Goal: Find contact information: Find contact information

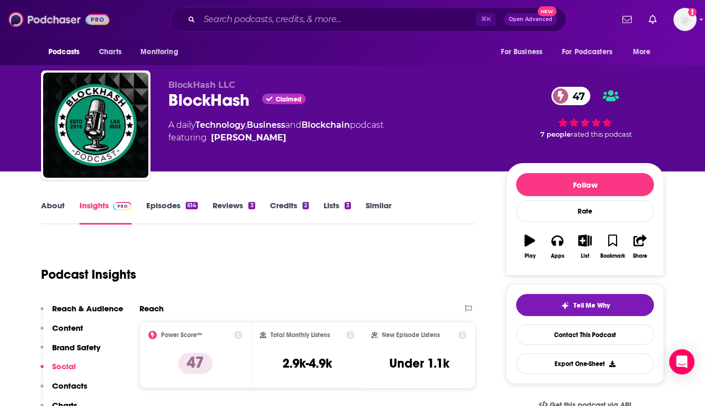
click at [54, 14] on img at bounding box center [58, 19] width 101 height 20
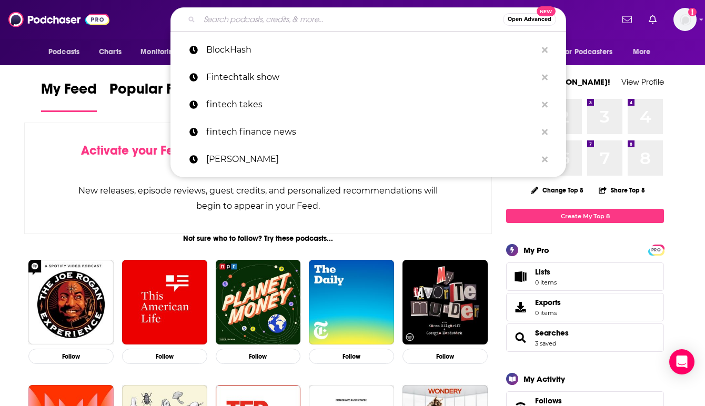
click at [241, 16] on input "Search podcasts, credits, & more..." at bounding box center [352, 19] width 304 height 17
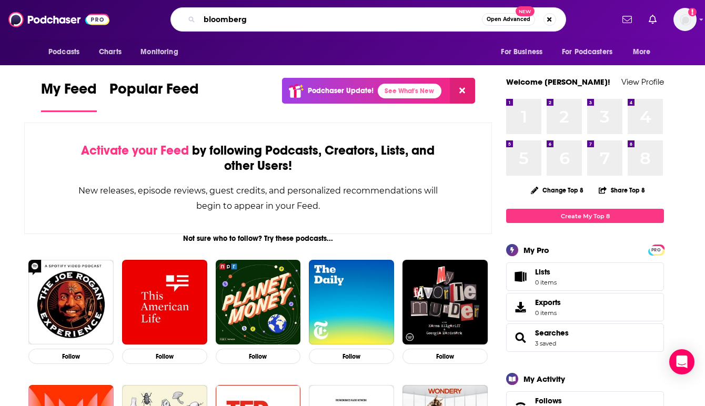
type input "bloomberg"
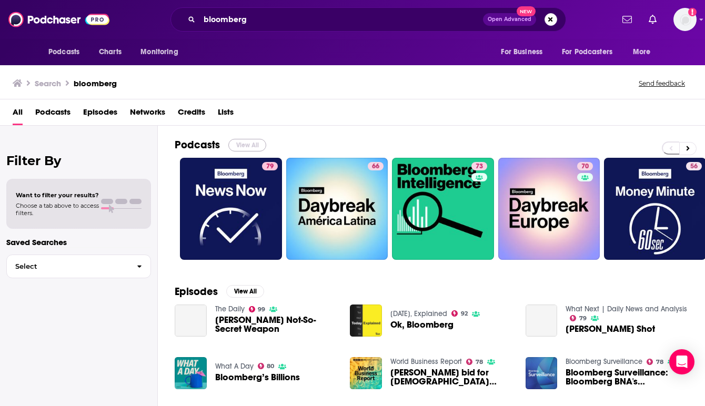
click at [248, 144] on button "View All" at bounding box center [247, 145] width 38 height 13
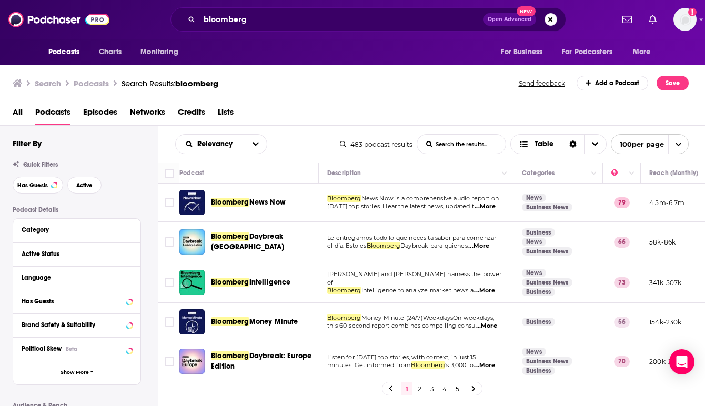
click at [325, 112] on div "All Podcasts Episodes Networks Credits Lists" at bounding box center [355, 115] width 685 height 22
click at [319, 193] on div "Bloomberg News Now" at bounding box center [266, 202] width 110 height 25
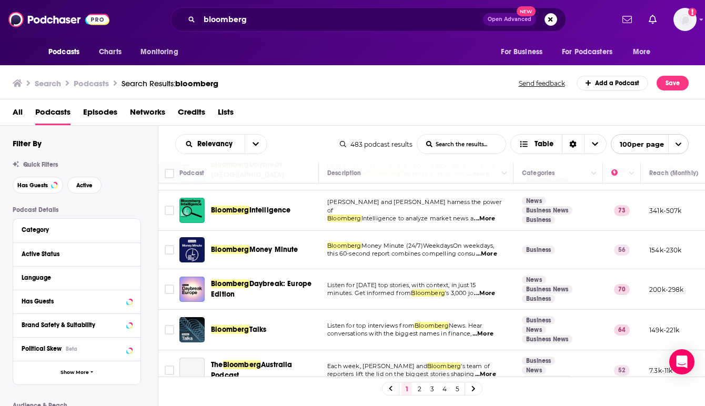
scroll to position [126, 0]
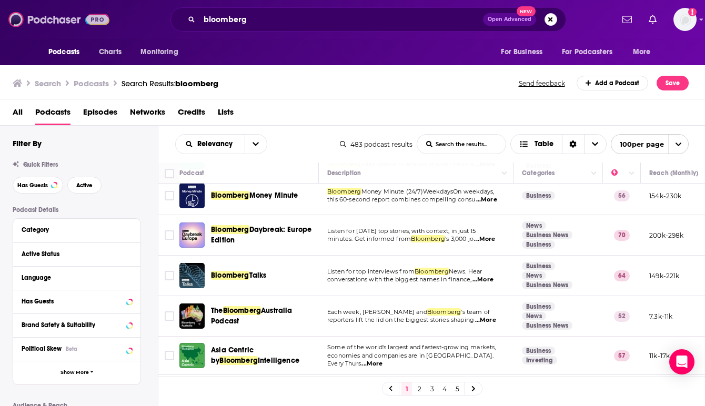
click at [57, 16] on img at bounding box center [58, 19] width 101 height 20
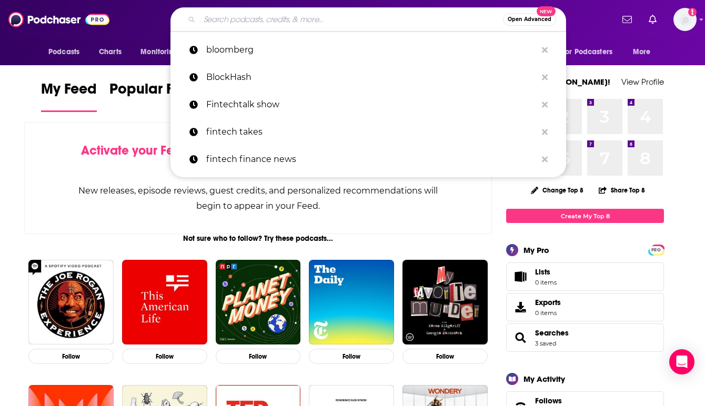
click at [241, 15] on input "Search podcasts, credits, & more..." at bounding box center [352, 19] width 304 height 17
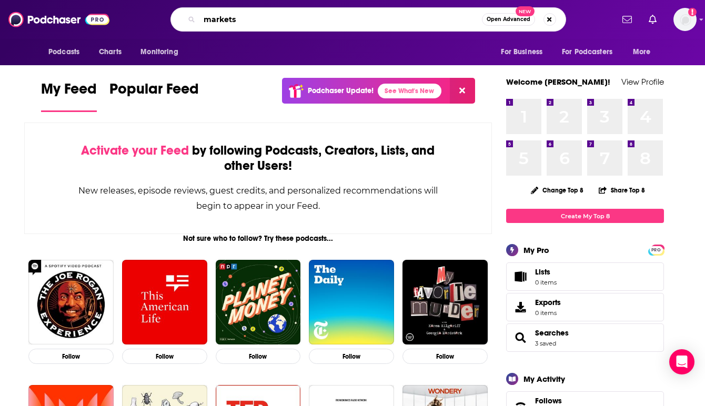
type input "markets"
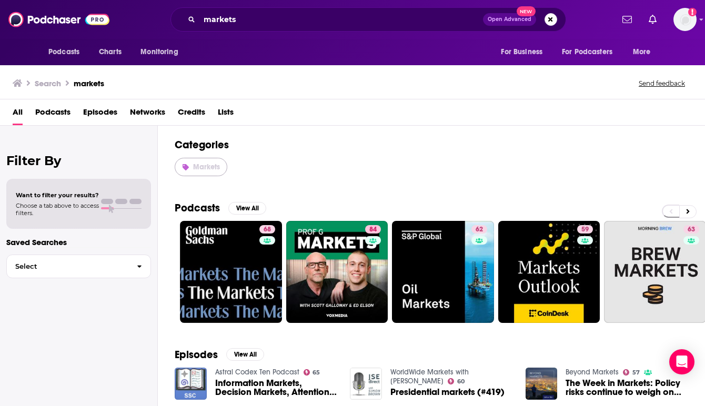
click at [209, 165] on span "Markets" at bounding box center [206, 167] width 27 height 9
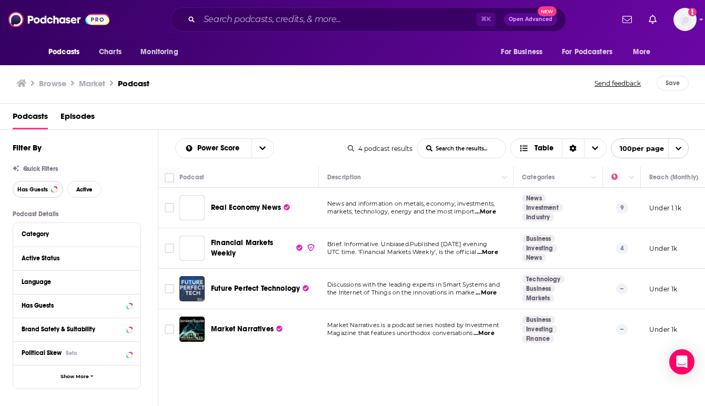
click at [43, 188] on span "Has Guests" at bounding box center [32, 190] width 31 height 6
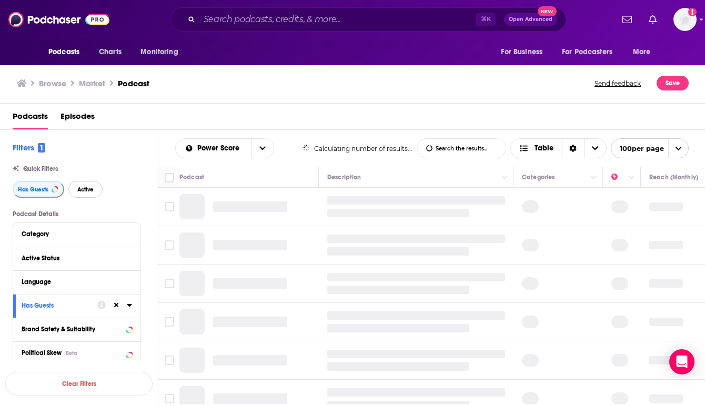
click at [82, 191] on span "Active" at bounding box center [85, 190] width 16 height 6
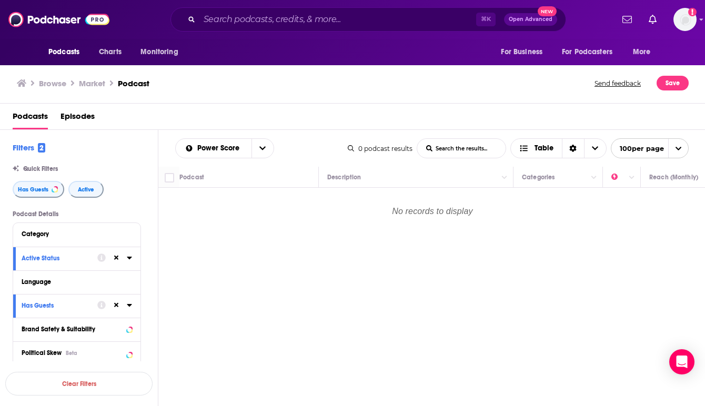
click at [320, 142] on div "Power Score List Search Input Search the results... Table" at bounding box center [261, 148] width 173 height 20
click at [242, 22] on input "Search podcasts, credits, & more..." at bounding box center [338, 19] width 277 height 17
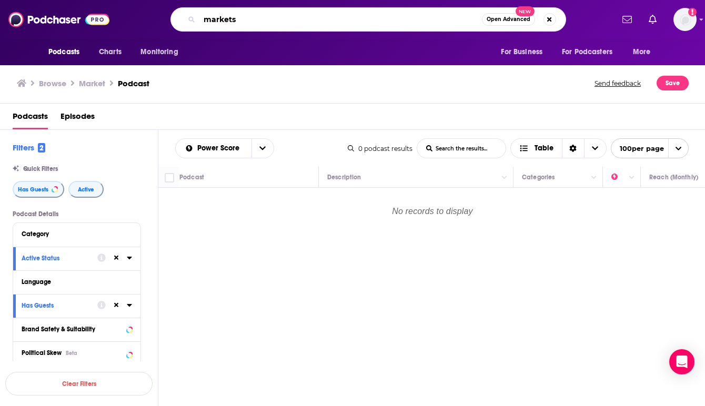
type input "markets"
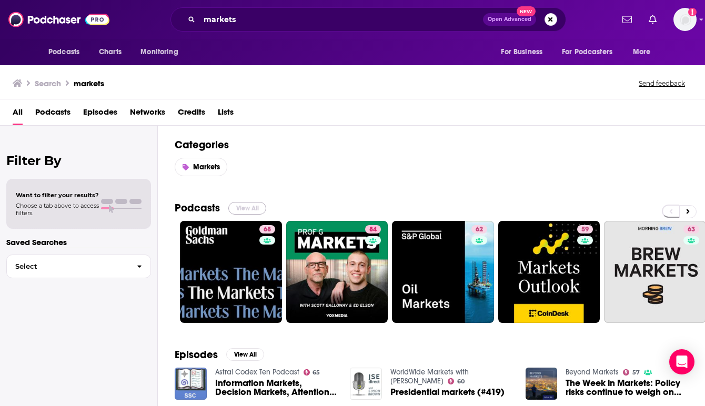
click at [245, 210] on button "View All" at bounding box center [247, 208] width 38 height 13
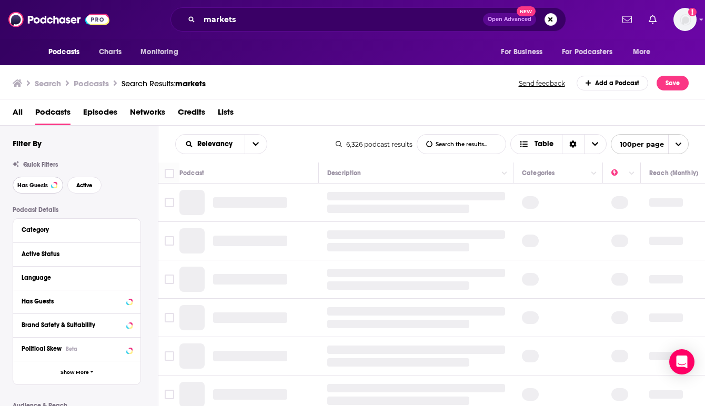
click at [39, 185] on span "Has Guests" at bounding box center [32, 186] width 31 height 6
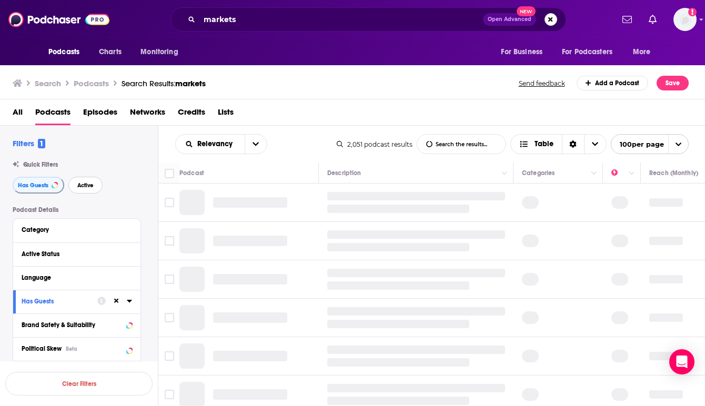
click at [88, 188] on span "Active" at bounding box center [85, 186] width 16 height 6
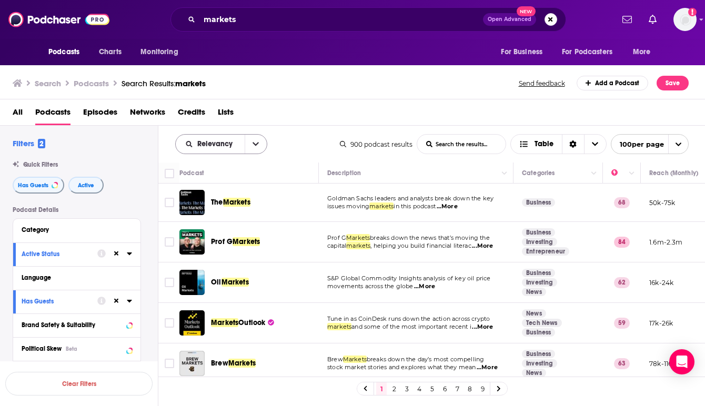
click at [252, 150] on button "open menu" at bounding box center [256, 144] width 22 height 19
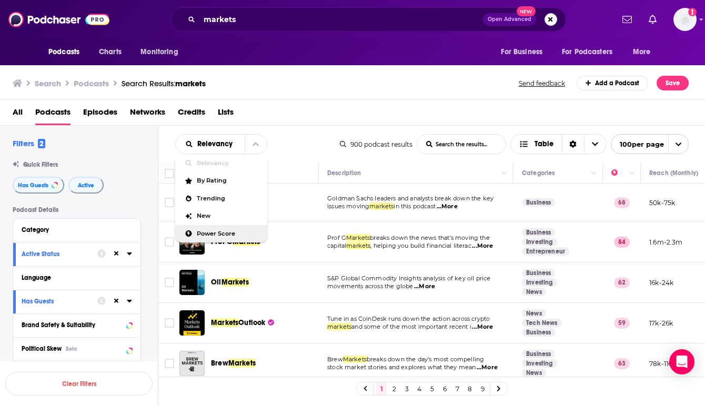
click at [215, 232] on span "Power Score" at bounding box center [228, 234] width 62 height 6
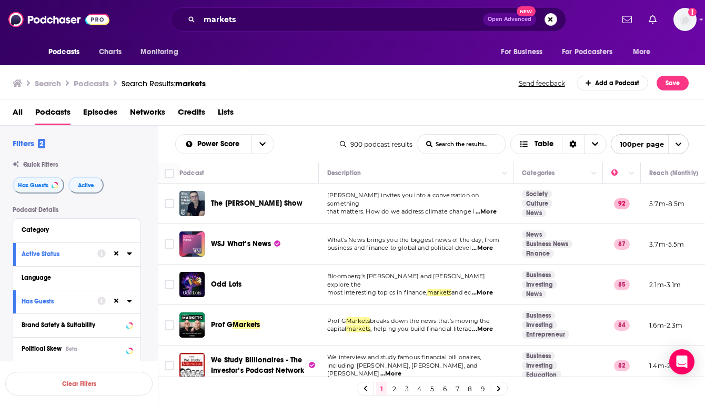
click at [318, 242] on div "WSJ What’s News" at bounding box center [266, 244] width 110 height 11
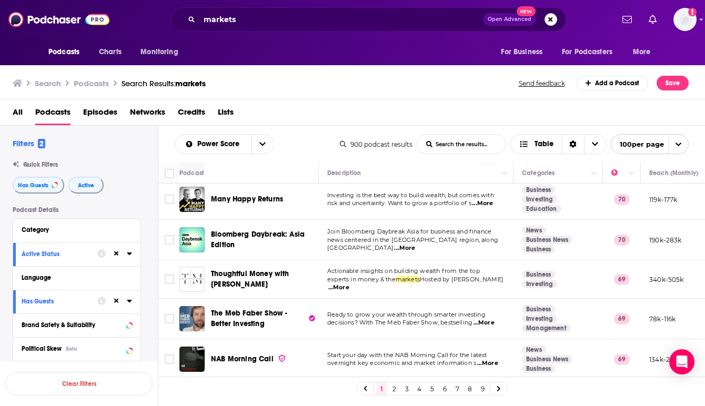
scroll to position [1032, 0]
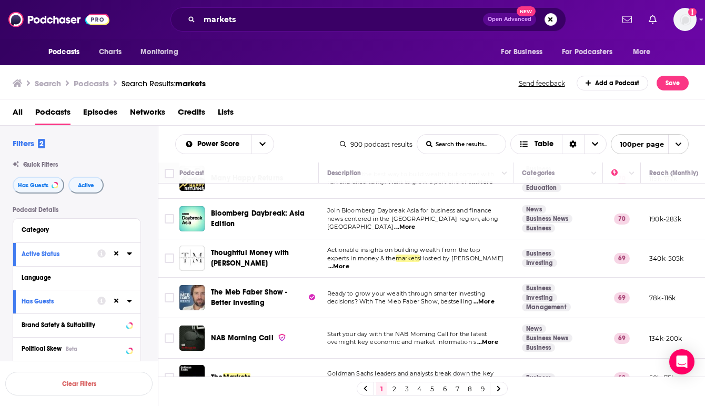
click at [318, 326] on div "NAB Morning Call" at bounding box center [266, 338] width 110 height 25
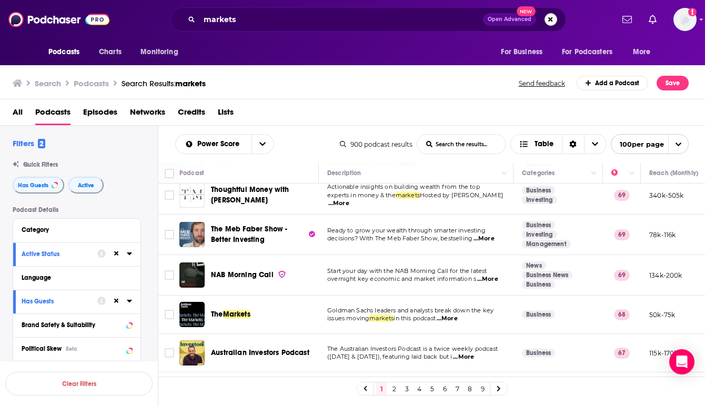
scroll to position [1116, 0]
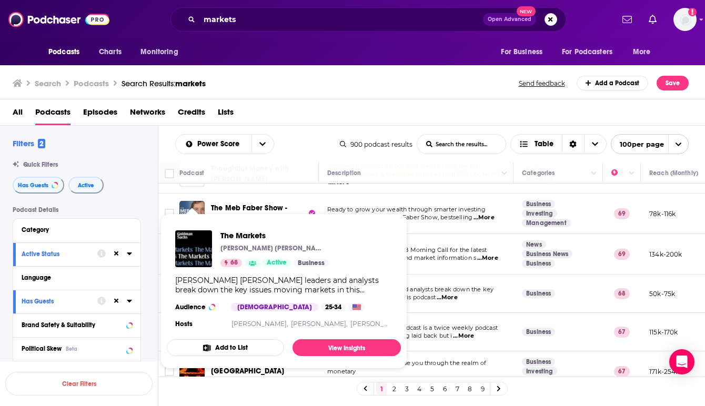
click at [188, 290] on div "Goldman Sachs leaders and analysts break down the key issues moving markets in …" at bounding box center [283, 285] width 217 height 19
click at [207, 252] on img "The Markets" at bounding box center [193, 249] width 37 height 37
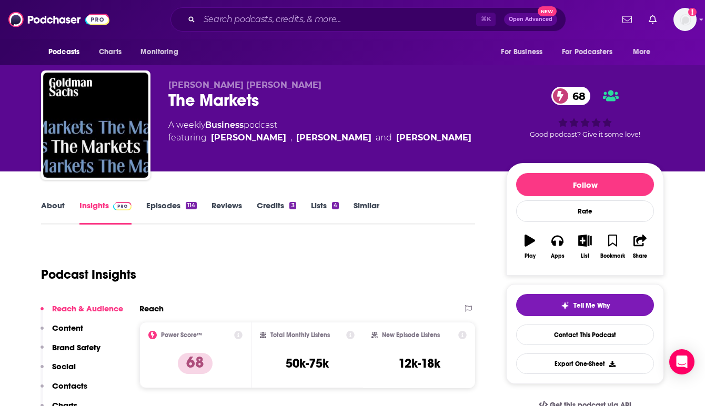
click at [309, 265] on div "Podcast Insights" at bounding box center [254, 269] width 426 height 54
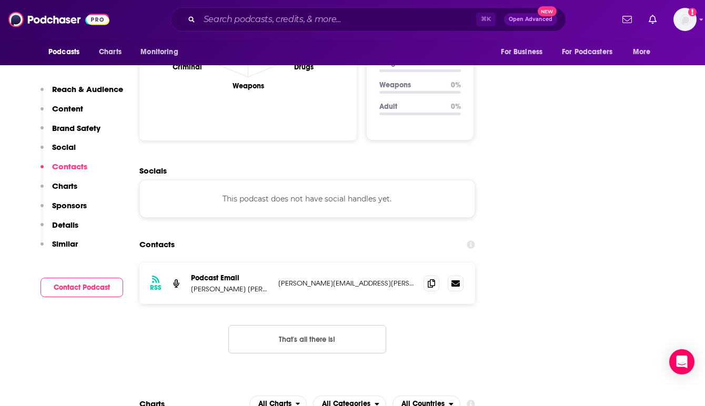
scroll to position [1095, 0]
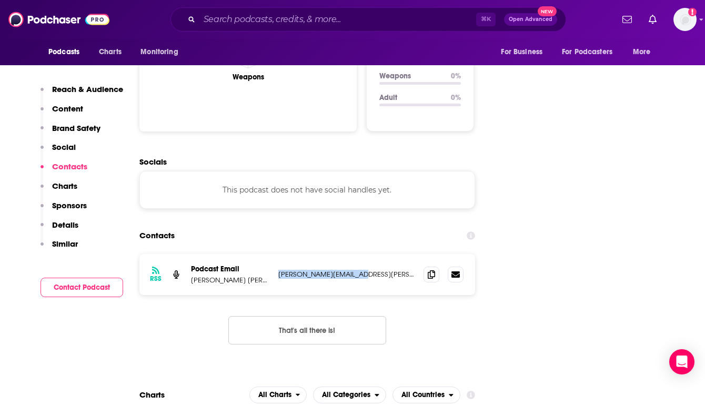
drag, startPoint x: 368, startPoint y: 225, endPoint x: 276, endPoint y: 225, distance: 91.6
click at [276, 254] on div "RSS Podcast Email Goldman Sachs julia.mcgonagle@gs.com julia.mcgonagle@gs.com" at bounding box center [308, 274] width 336 height 41
copy p "julia.mcgonagle@gs.com"
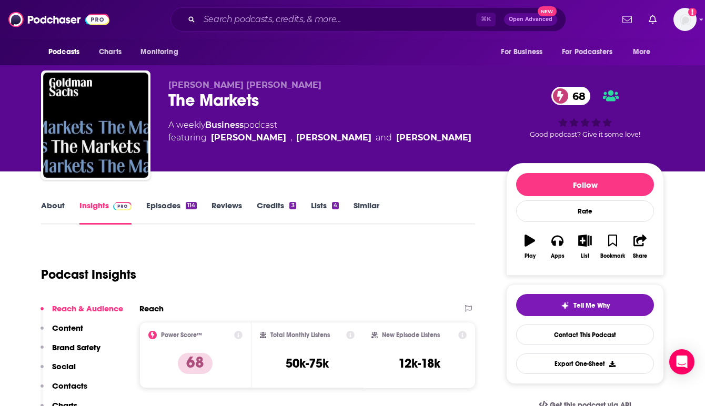
scroll to position [37, 0]
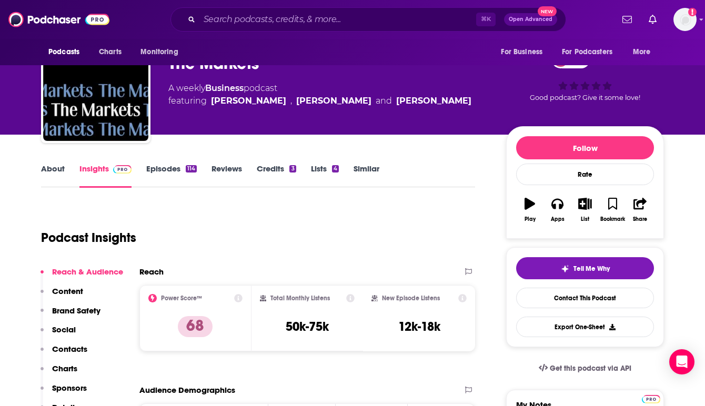
click at [170, 167] on link "Episodes 114" at bounding box center [171, 176] width 51 height 24
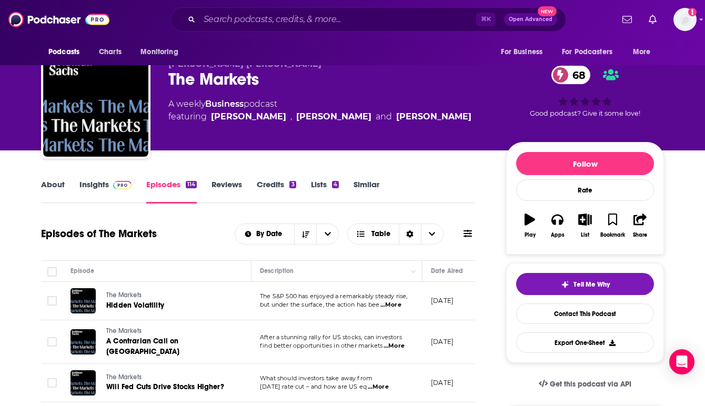
scroll to position [42, 0]
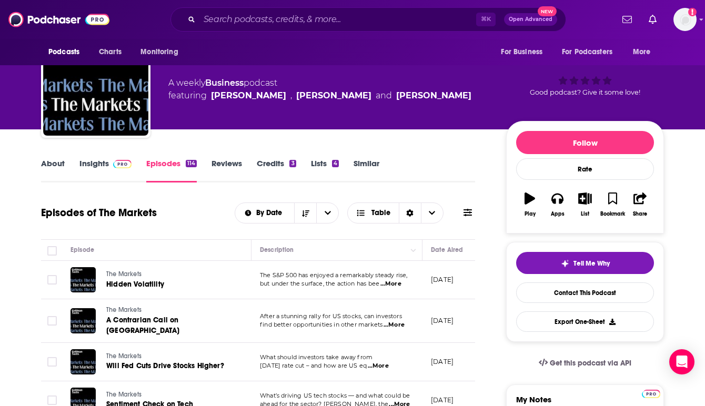
click at [689, 114] on div "Goldman Sachs The Markets 68 A weekly Business podcast featuring Chris Hussey ,…" at bounding box center [353, 44] width 674 height 172
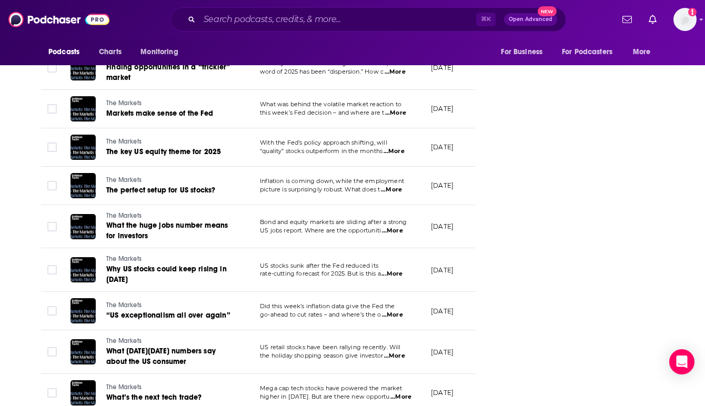
scroll to position [1451, 0]
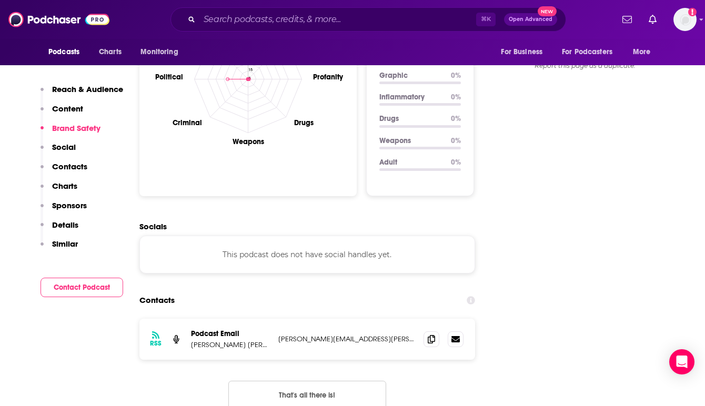
scroll to position [1032, 0]
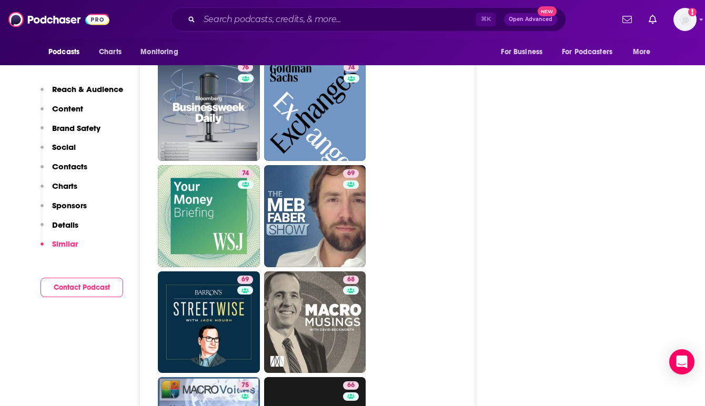
scroll to position [2881, 0]
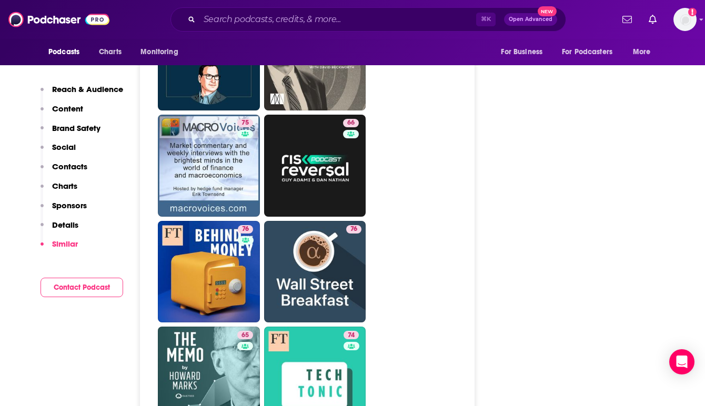
scroll to position [3113, 0]
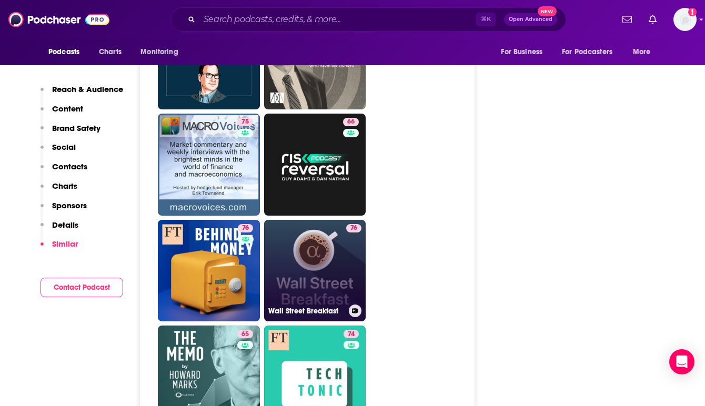
click at [330, 241] on link "76 Wall Street Breakfast" at bounding box center [315, 271] width 102 height 102
type input "https://www.podchaser.com/podcasts/wall-street-breakfast-640593"
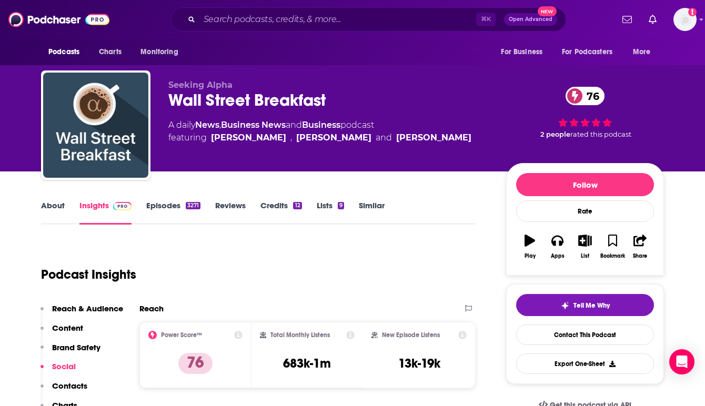
click at [176, 203] on link "Episodes 3271" at bounding box center [173, 213] width 54 height 24
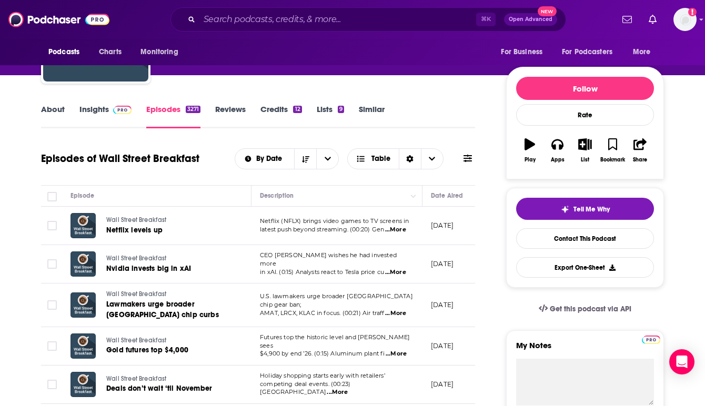
scroll to position [105, 0]
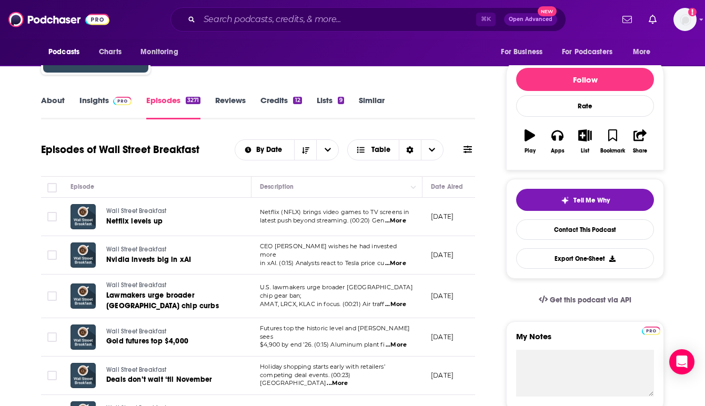
click at [400, 224] on span "...More" at bounding box center [395, 221] width 21 height 8
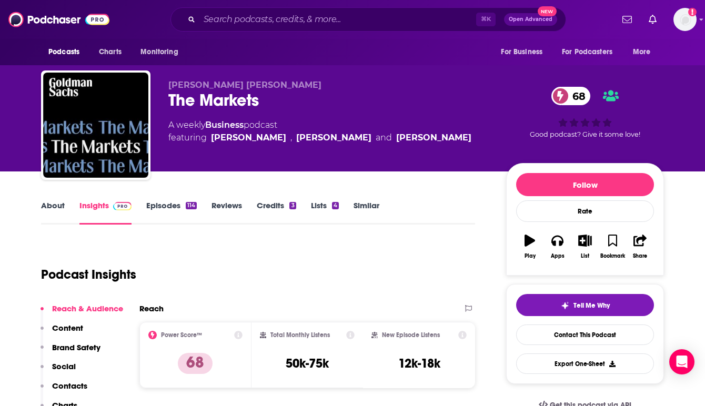
click at [260, 282] on div "Podcast Insights" at bounding box center [254, 269] width 426 height 54
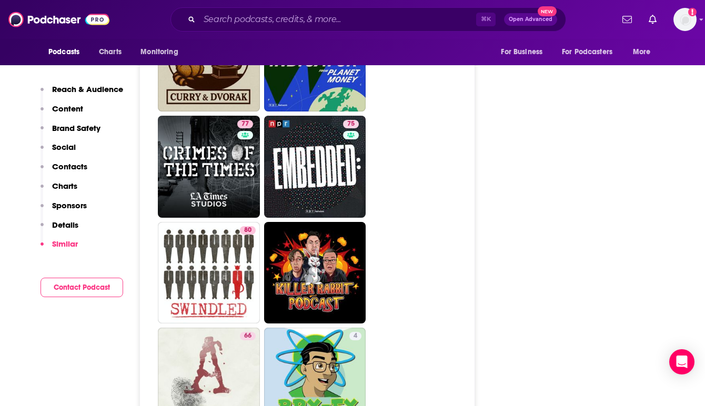
scroll to position [1942, 0]
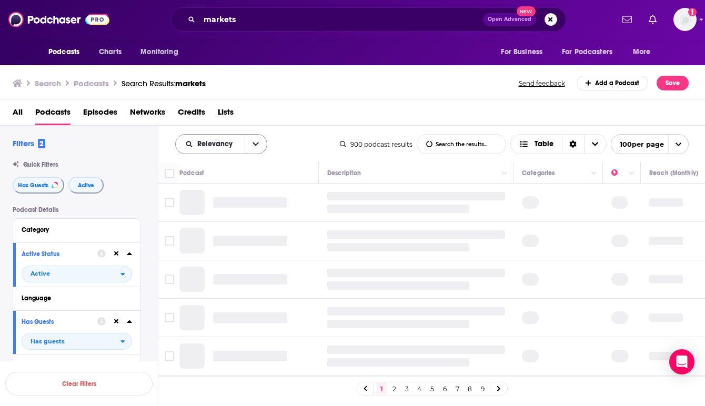
click at [254, 145] on icon "open menu" at bounding box center [256, 145] width 6 height 4
click at [214, 229] on div "Power Score" at bounding box center [221, 234] width 92 height 18
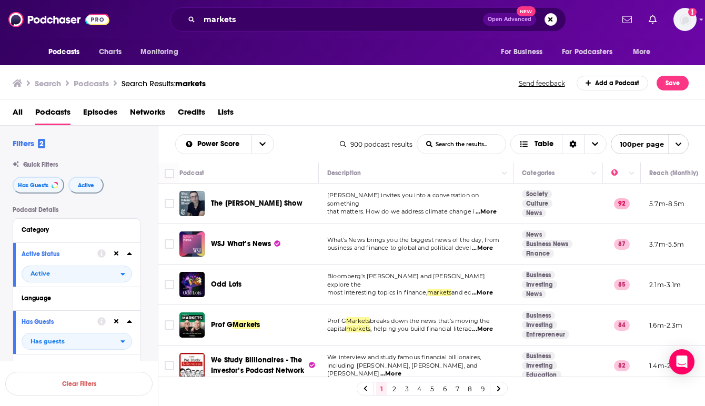
click at [316, 233] on div "WSJ What’s News" at bounding box center [266, 244] width 110 height 25
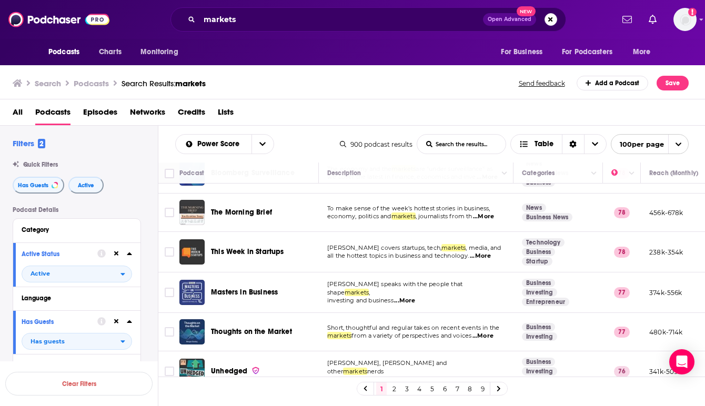
scroll to position [358, 0]
click at [191, 283] on div "Podcasts Charts Monitoring markets Open Advanced New For Business For Podcaster…" at bounding box center [352, 203] width 705 height 406
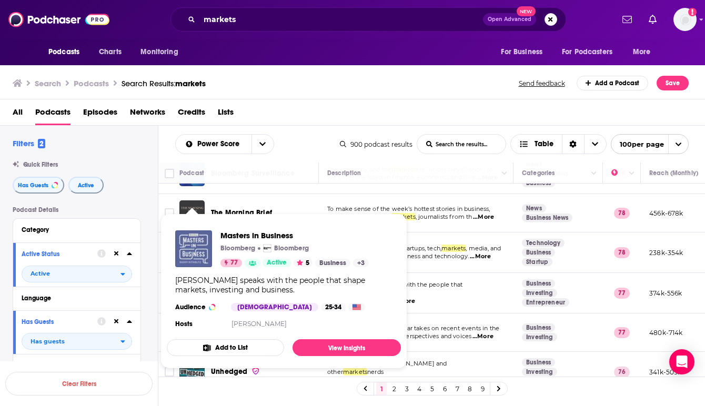
click at [193, 252] on img "Masters in Business" at bounding box center [193, 249] width 37 height 37
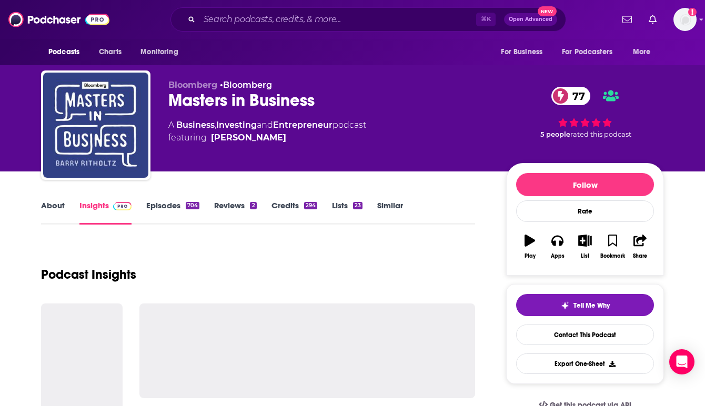
click at [257, 255] on div "Podcast Insights" at bounding box center [258, 269] width 434 height 54
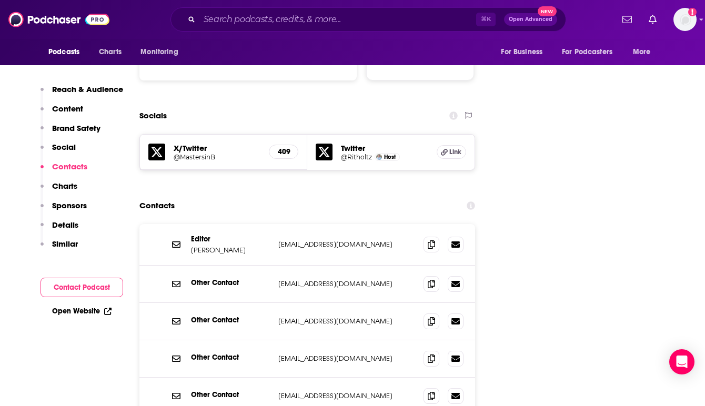
scroll to position [1137, 0]
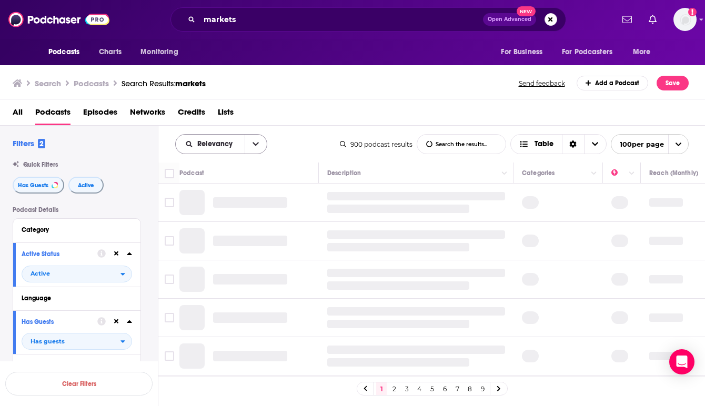
click at [254, 143] on icon "open menu" at bounding box center [256, 144] width 6 height 7
click at [220, 232] on span "Power Score" at bounding box center [228, 234] width 62 height 6
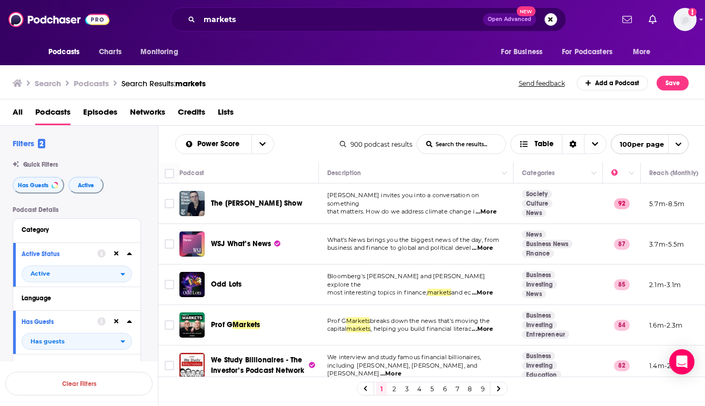
click at [316, 343] on td "Prof G Markets" at bounding box center [250, 325] width 140 height 41
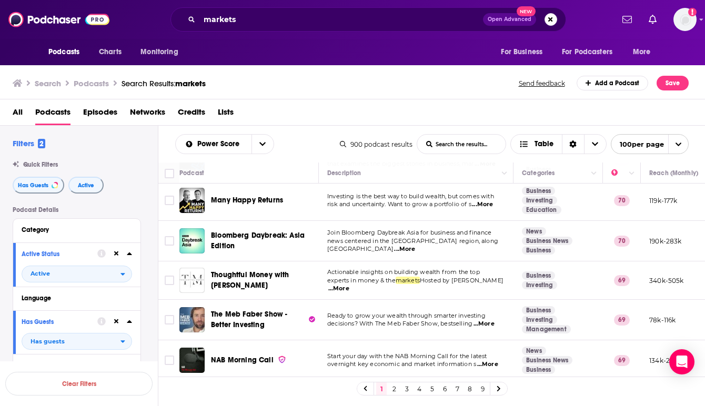
scroll to position [1011, 0]
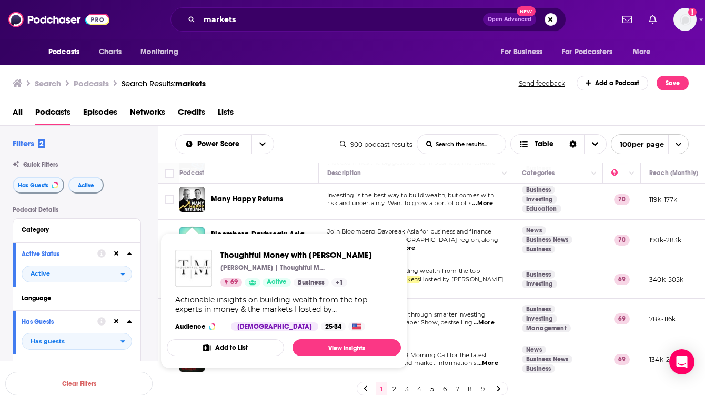
click at [195, 269] on img "Thoughtful Money with Adam Taggart" at bounding box center [193, 268] width 37 height 37
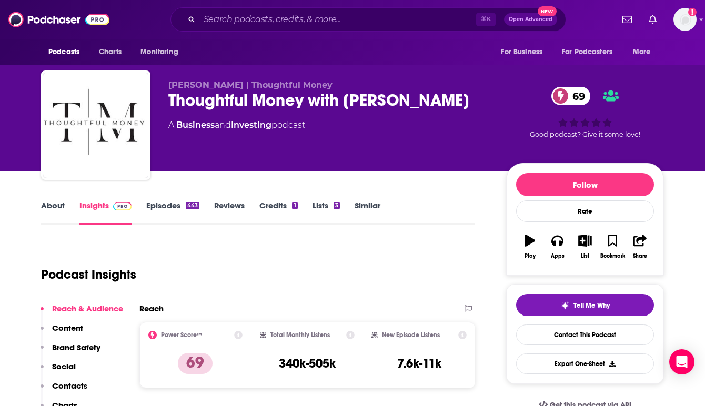
click at [292, 278] on div "Podcast Insights" at bounding box center [254, 269] width 426 height 54
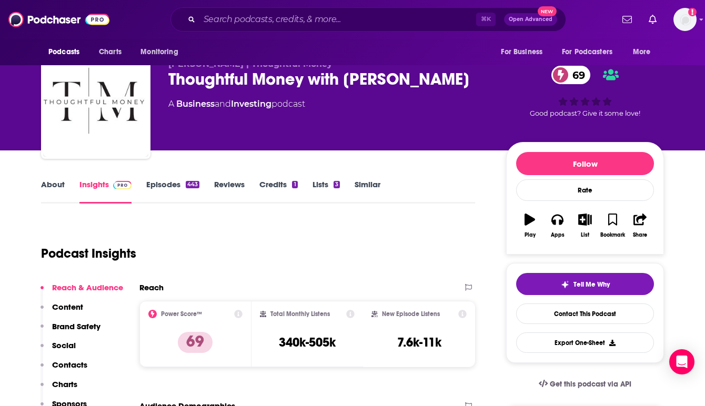
scroll to position [42, 0]
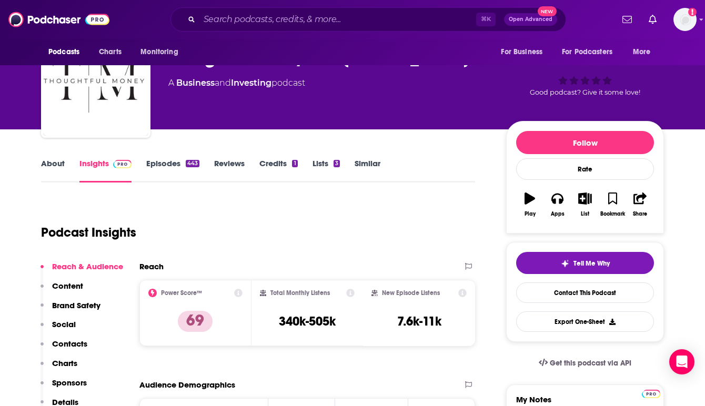
click at [172, 164] on link "Episodes 443" at bounding box center [172, 170] width 53 height 24
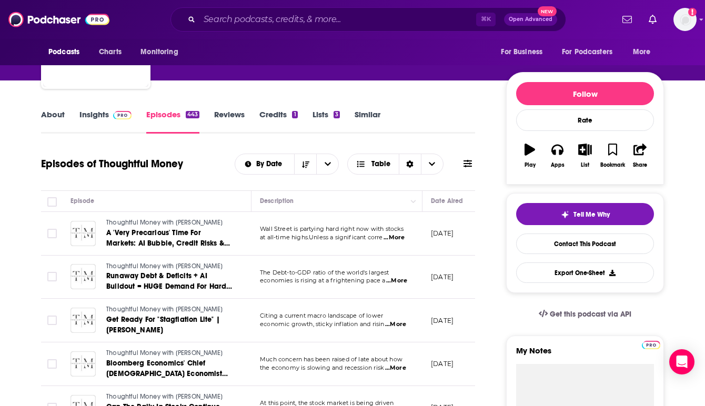
scroll to position [105, 0]
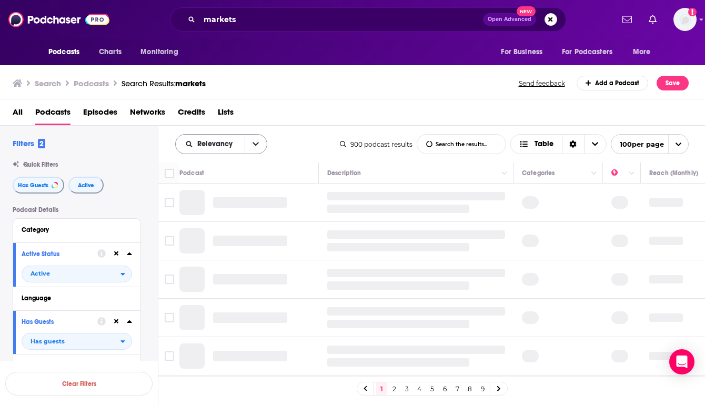
click at [250, 143] on button "open menu" at bounding box center [256, 144] width 22 height 19
click at [215, 228] on div "Power Score" at bounding box center [221, 234] width 92 height 18
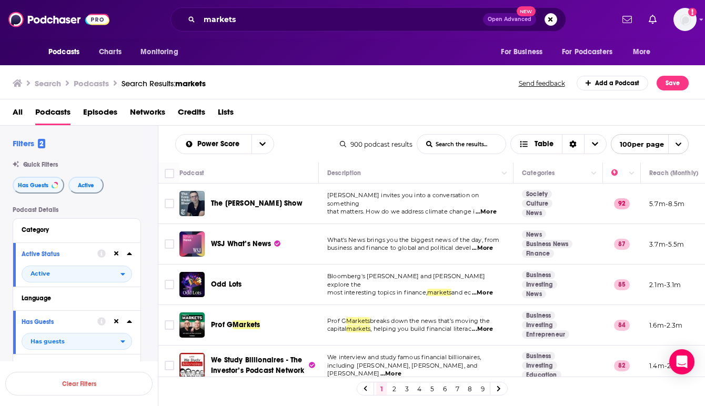
click at [318, 230] on td "WSJ What’s News" at bounding box center [250, 244] width 140 height 41
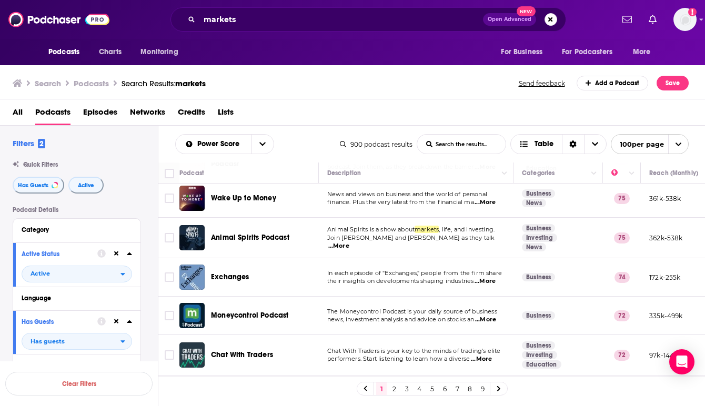
scroll to position [716, 0]
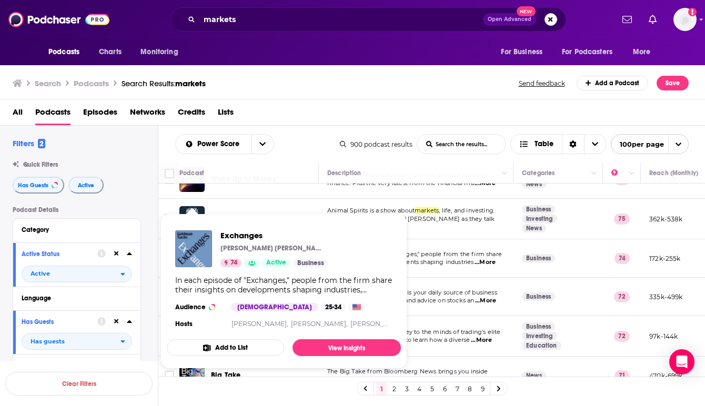
click at [193, 249] on img "Exchanges" at bounding box center [193, 249] width 37 height 37
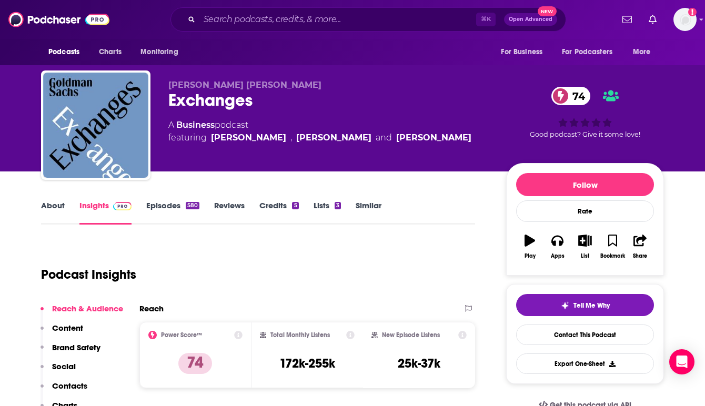
click at [246, 261] on div "Podcast Insights" at bounding box center [254, 269] width 426 height 54
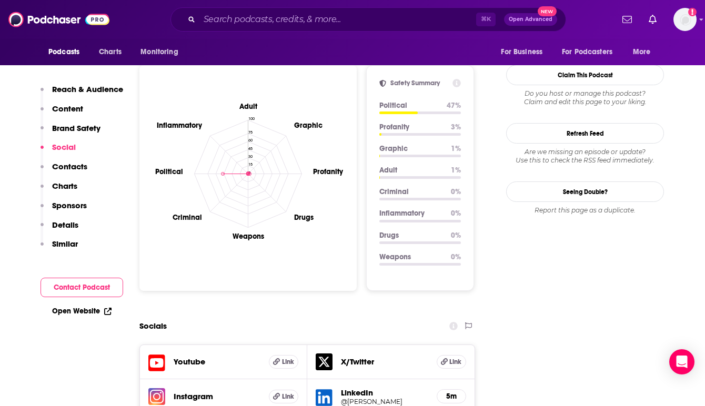
scroll to position [927, 0]
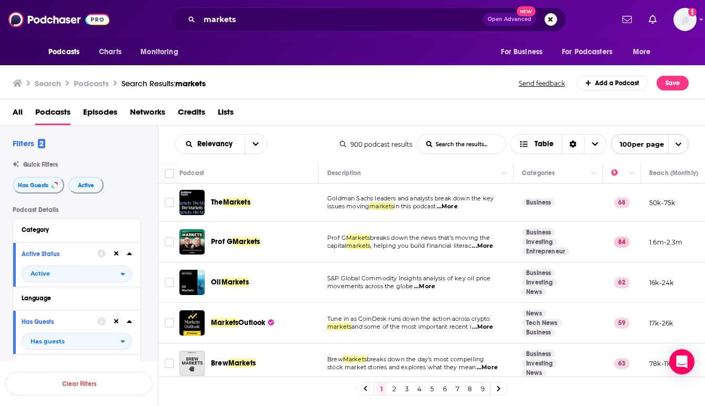
click at [318, 252] on div "Prof G Markets" at bounding box center [266, 242] width 110 height 25
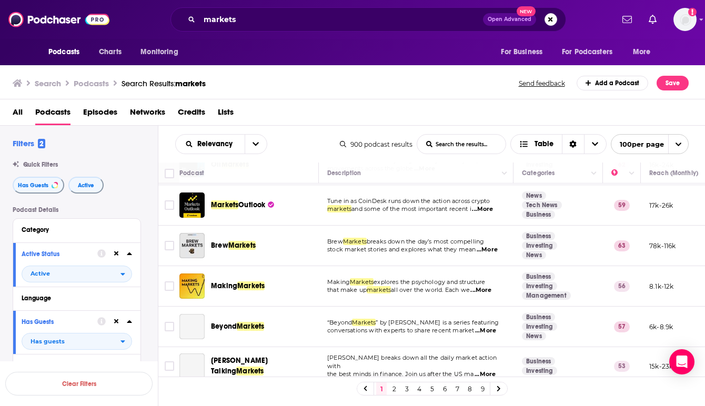
scroll to position [126, 0]
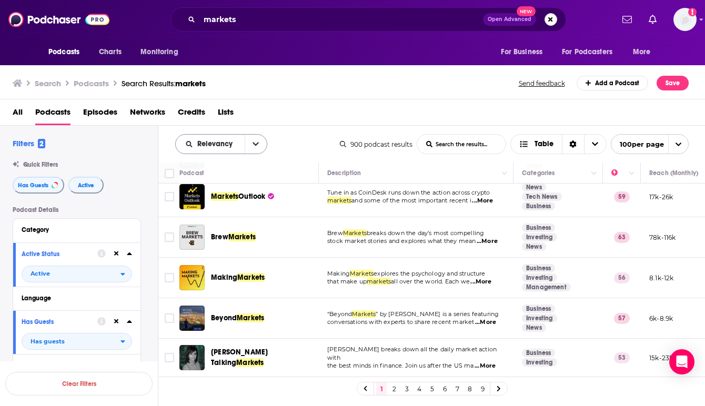
click at [258, 144] on icon "open menu" at bounding box center [256, 144] width 6 height 7
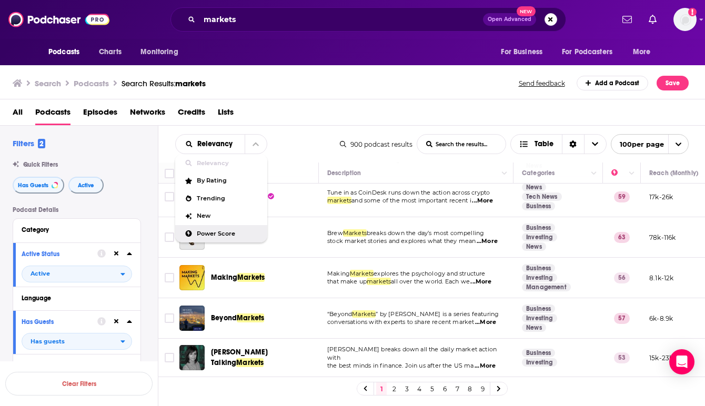
click at [232, 231] on span "Power Score" at bounding box center [228, 234] width 62 height 6
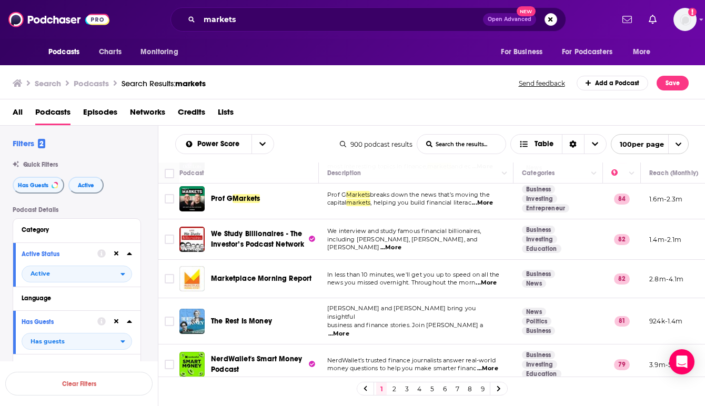
click at [319, 276] on div "Marketplace Morning Report" at bounding box center [266, 279] width 110 height 11
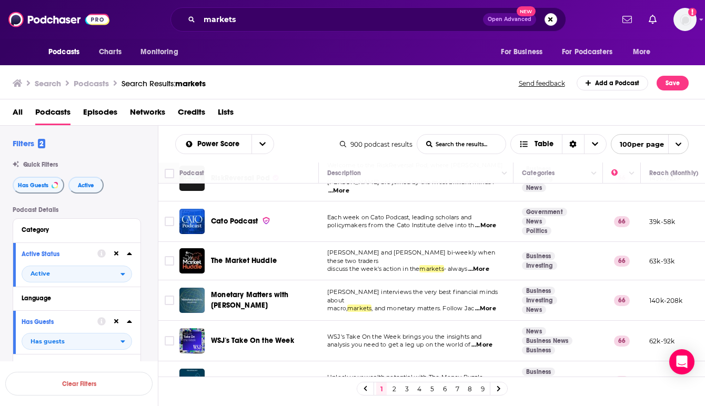
scroll to position [1453, 0]
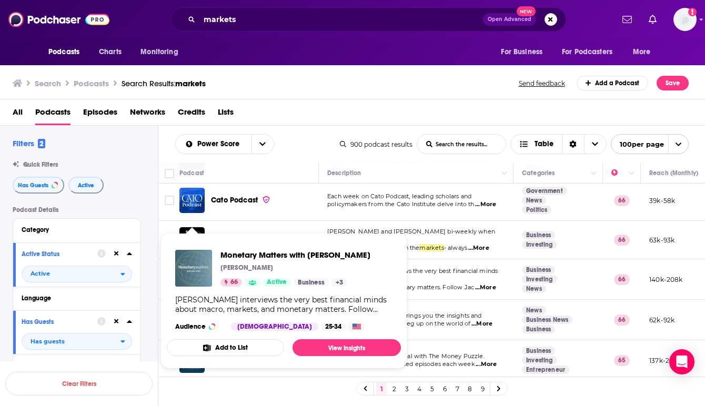
click at [194, 265] on img "Monetary Matters with Jack Farley" at bounding box center [193, 268] width 37 height 37
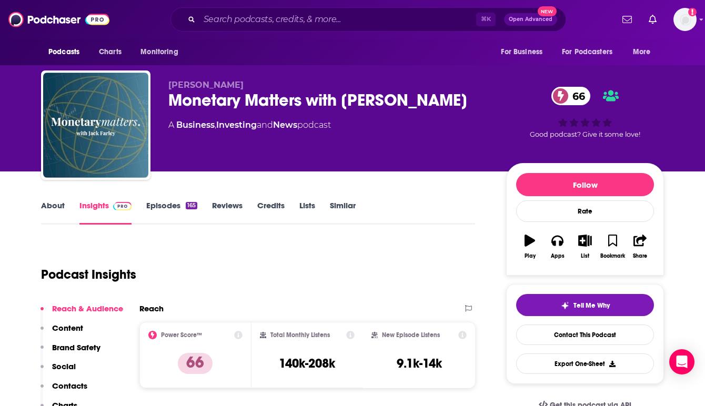
click at [308, 247] on div "Podcast Insights" at bounding box center [254, 269] width 426 height 54
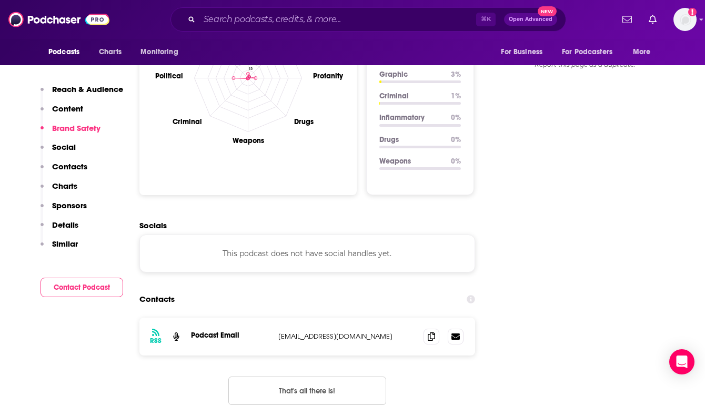
scroll to position [1032, 0]
drag, startPoint x: 376, startPoint y: 287, endPoint x: 277, endPoint y: 289, distance: 99.0
click at [277, 317] on div "RSS Podcast Email jack@monetary-matters.com jack@monetary-matters.com" at bounding box center [308, 336] width 336 height 38
copy p "jack@monetary-matters.com"
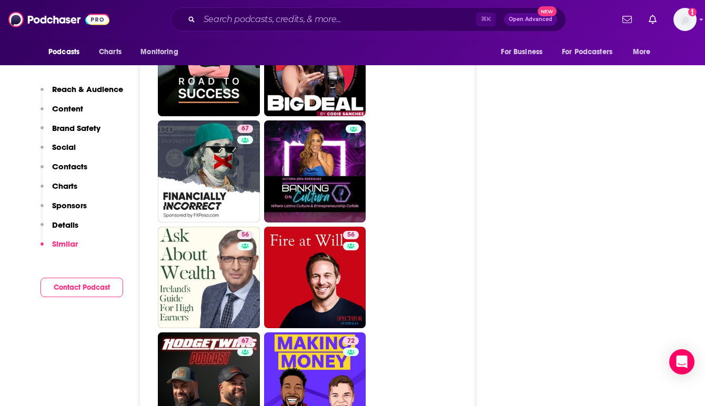
scroll to position [2422, 0]
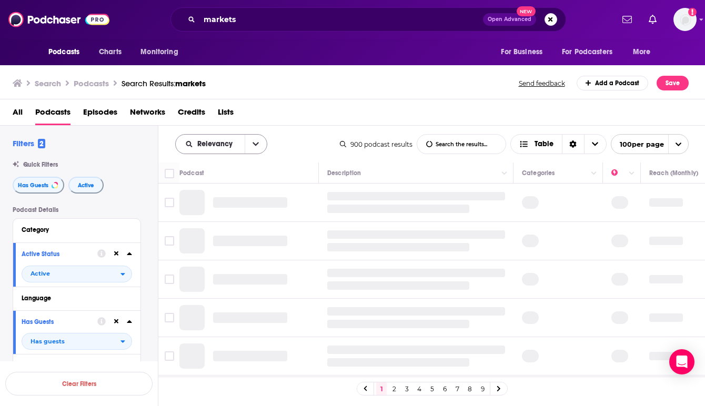
click at [253, 144] on icon "open menu" at bounding box center [256, 145] width 6 height 4
click at [215, 235] on span "Power Score" at bounding box center [228, 234] width 62 height 6
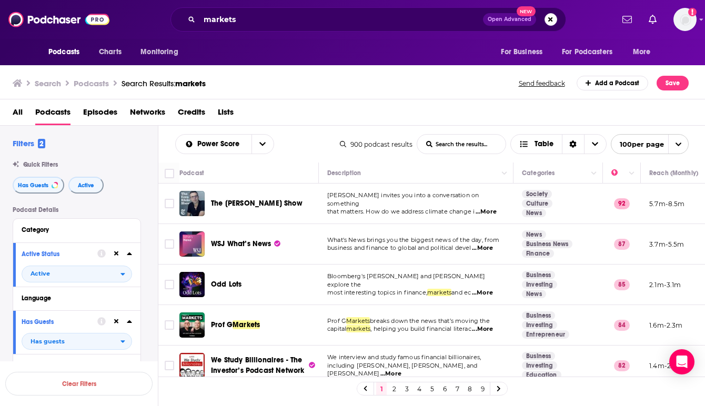
click at [316, 240] on div "WSJ What’s News" at bounding box center [266, 244] width 110 height 11
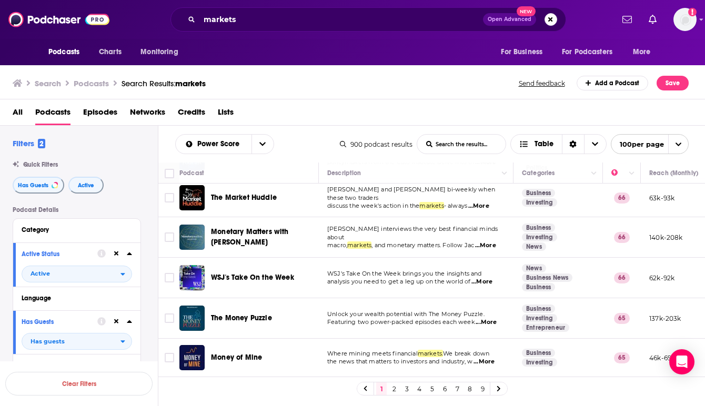
scroll to position [1504, 0]
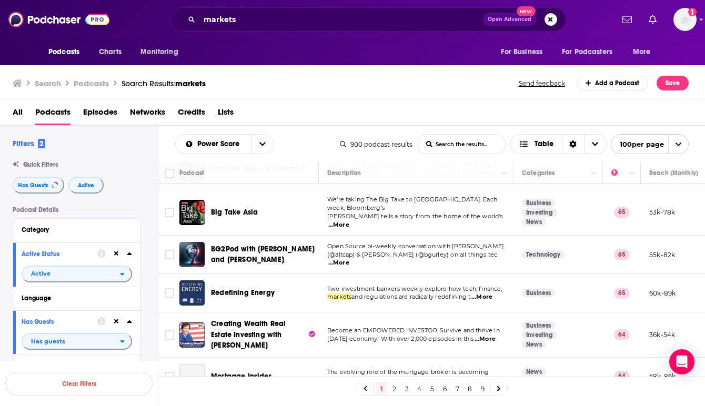
scroll to position [1769, 0]
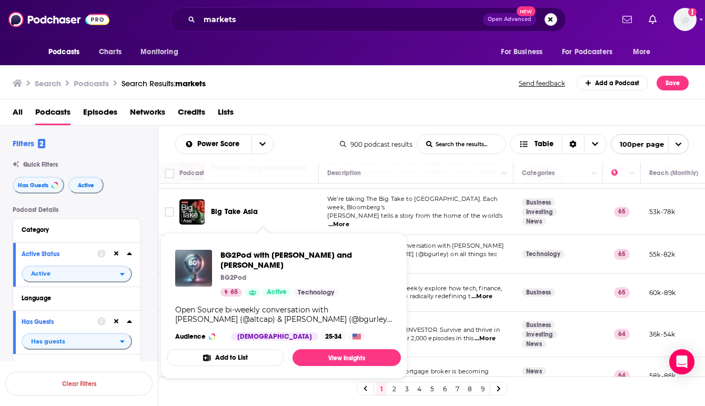
click at [195, 261] on img "BG2Pod with Brad Gerstner and Bill Gurley" at bounding box center [193, 268] width 37 height 37
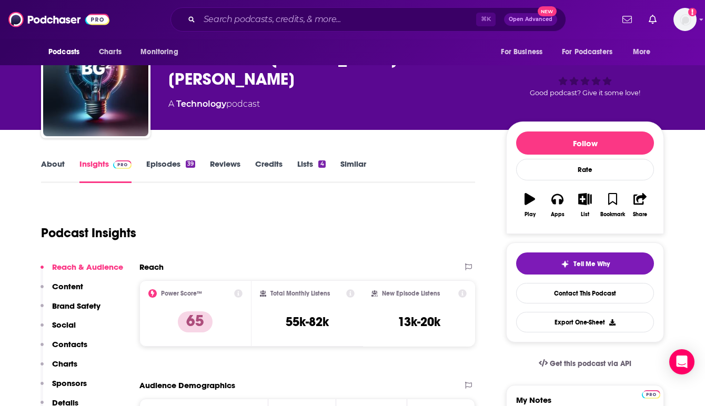
scroll to position [42, 0]
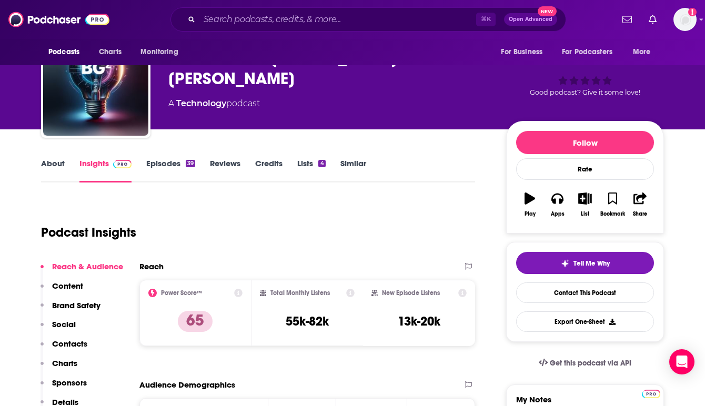
click at [170, 164] on link "Episodes 39" at bounding box center [170, 170] width 49 height 24
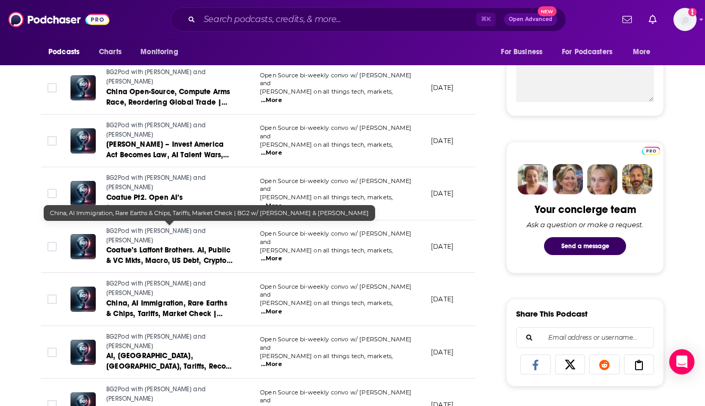
scroll to position [421, 0]
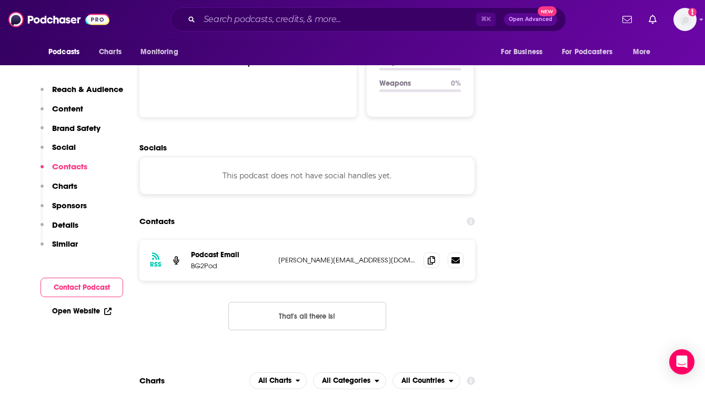
scroll to position [1137, 0]
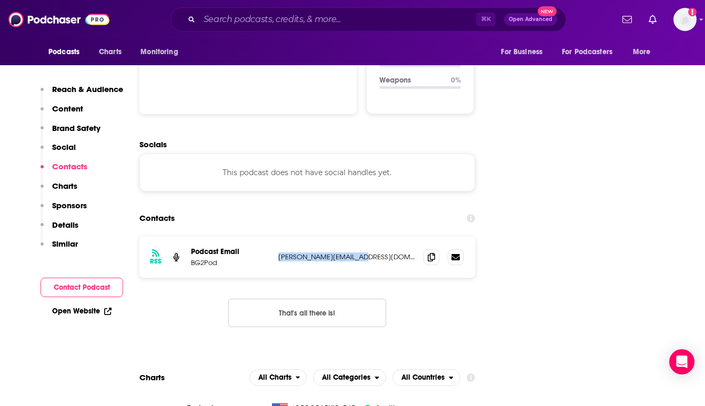
drag, startPoint x: 359, startPoint y: 194, endPoint x: 277, endPoint y: 192, distance: 81.1
click at [277, 237] on div "RSS Podcast Email BG2Pod michelle@altimeter.com michelle@altimeter.com" at bounding box center [308, 257] width 336 height 41
copy p "michelle@altimeter.com"
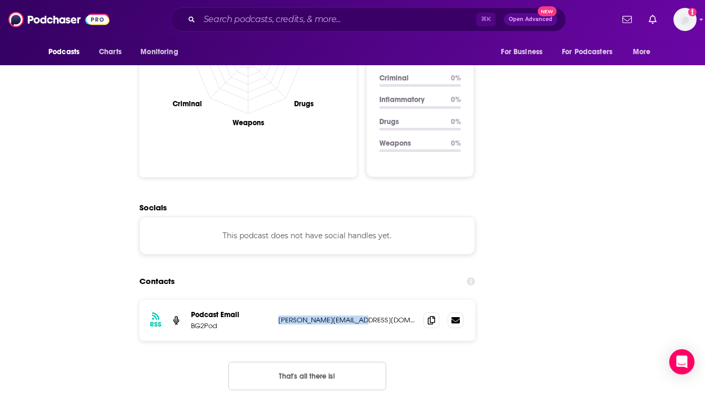
scroll to position [0, 0]
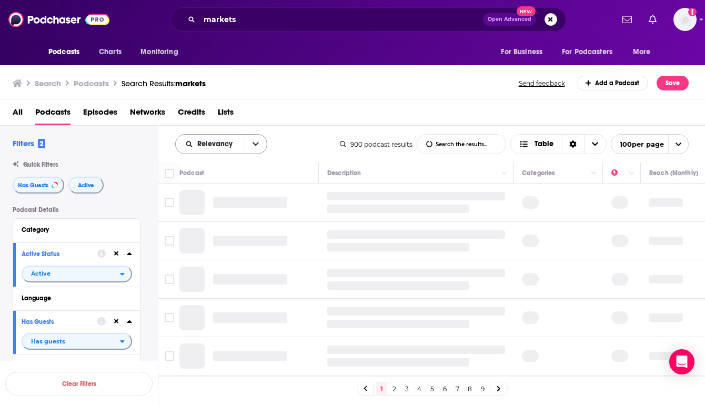
click at [254, 144] on icon "open menu" at bounding box center [256, 145] width 6 height 4
click at [215, 235] on span "Power Score" at bounding box center [228, 234] width 62 height 6
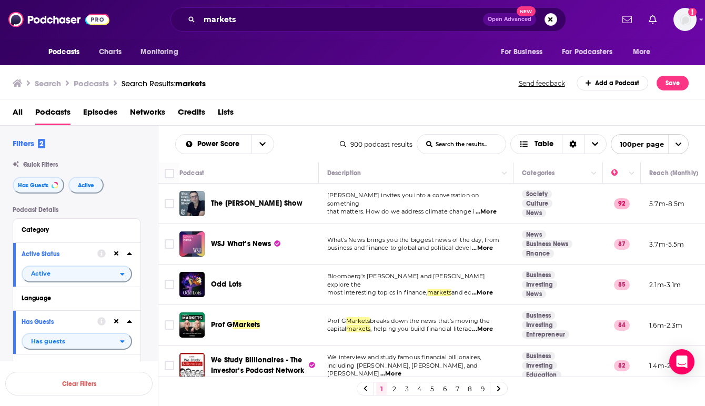
click at [318, 240] on div "WSJ What’s News" at bounding box center [266, 244] width 110 height 11
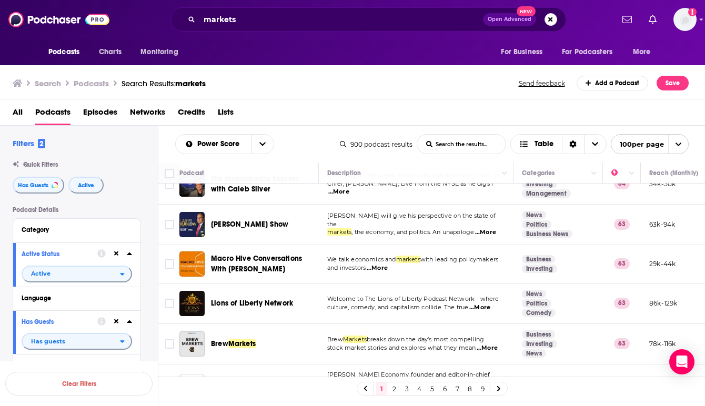
scroll to position [2022, 0]
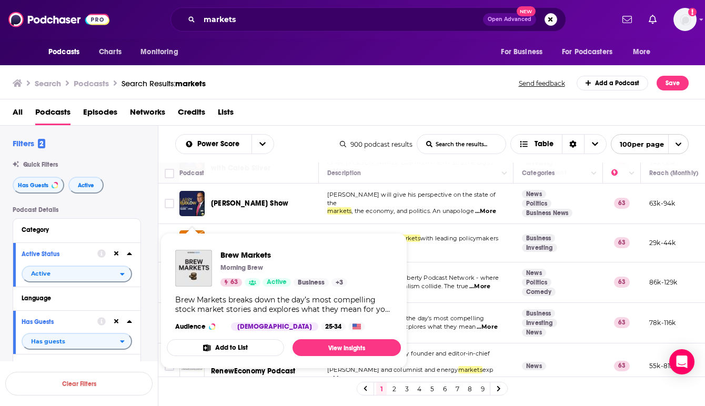
click at [196, 300] on div "Brew Markets breaks down the day’s most compelling stock market stories and exp…" at bounding box center [283, 304] width 217 height 19
click at [195, 276] on img "Brew Markets" at bounding box center [193, 268] width 37 height 37
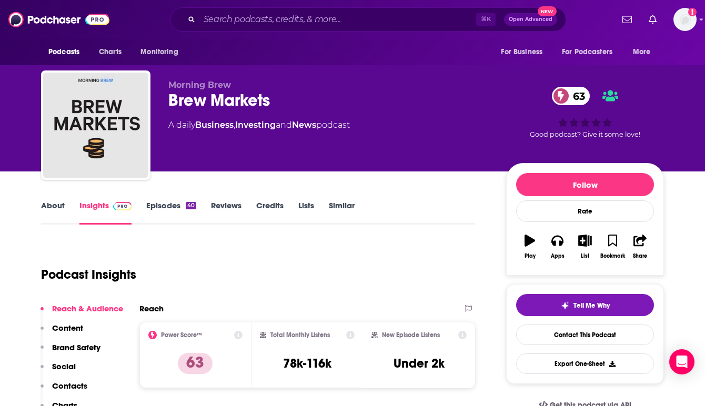
click at [331, 264] on div "Podcast Insights" at bounding box center [254, 269] width 426 height 54
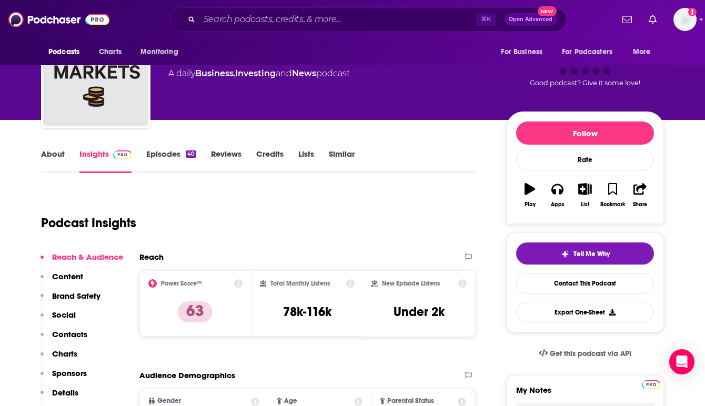
scroll to position [21, 0]
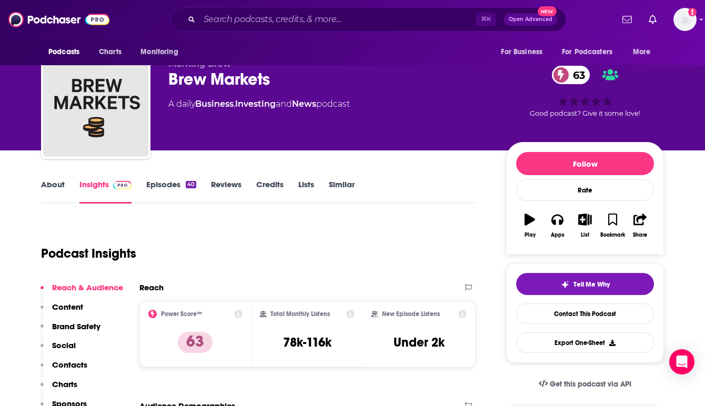
click at [173, 181] on link "Episodes 40" at bounding box center [171, 192] width 50 height 24
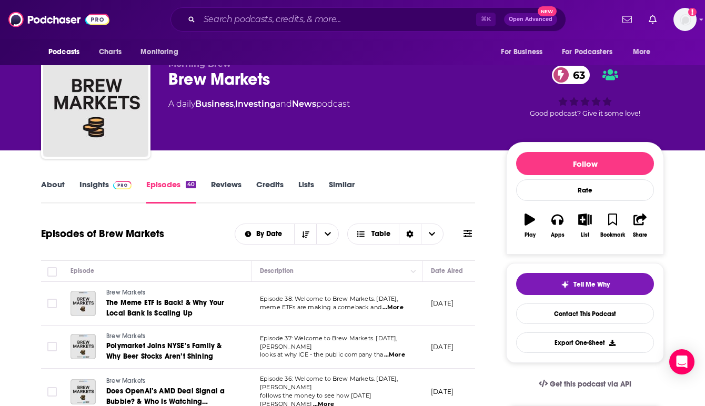
scroll to position [42, 0]
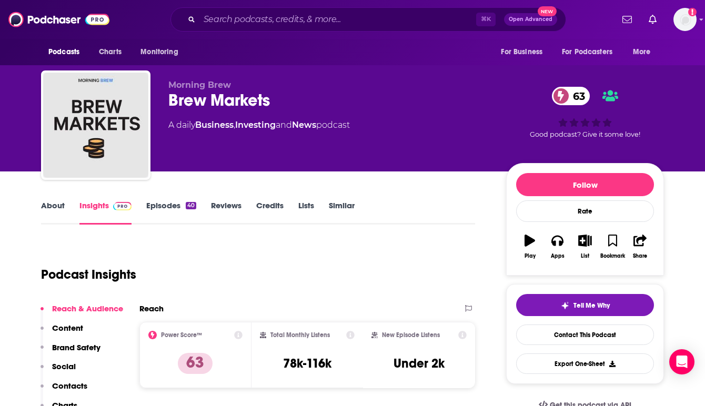
click at [350, 280] on div "Podcast Insights" at bounding box center [254, 269] width 426 height 54
click at [692, 95] on div "Morning Brew Brew Markets 63 A daily Business , Investing and News podcast 63 G…" at bounding box center [352, 86] width 705 height 172
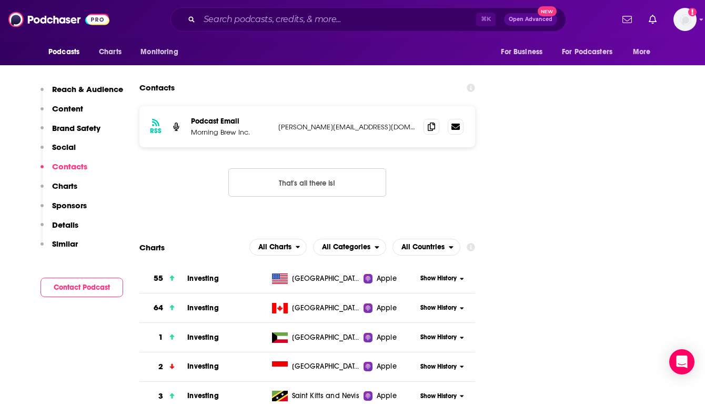
scroll to position [1062, 0]
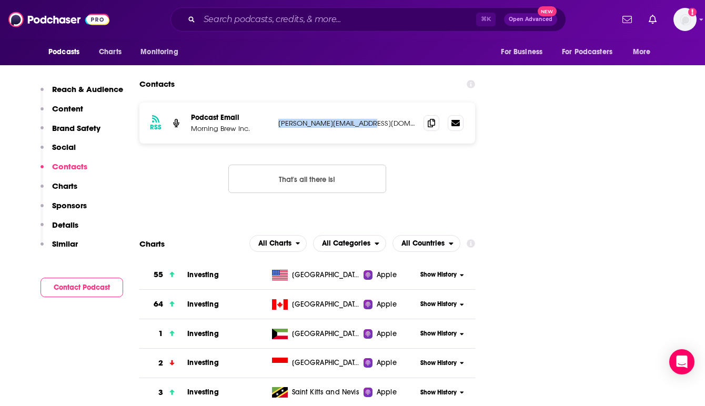
drag, startPoint x: 369, startPoint y: 122, endPoint x: 277, endPoint y: 123, distance: 91.6
click at [277, 123] on div "RSS Podcast Email Morning Brew Inc. milliron@morningbrew.com milliron@morningbr…" at bounding box center [308, 123] width 336 height 41
copy p "milliron@morningbrew.com"
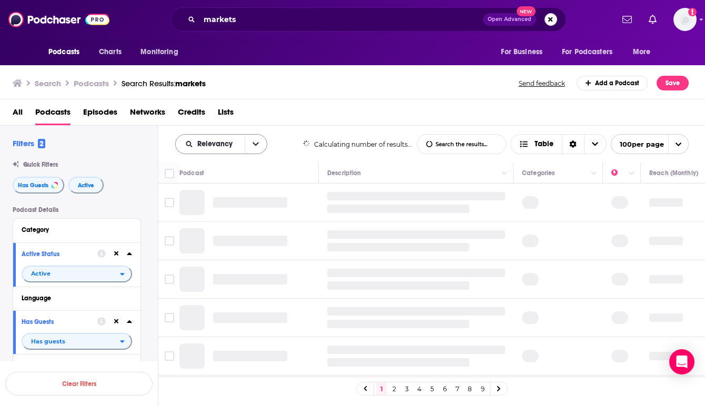
click at [258, 144] on icon "open menu" at bounding box center [256, 144] width 6 height 7
click at [236, 231] on span "Power Score" at bounding box center [228, 234] width 62 height 6
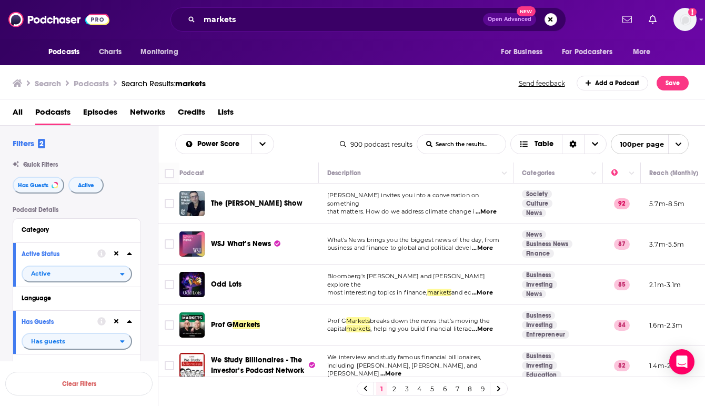
click at [513, 206] on td "Ezra Klein invites you into a conversation on something that matters. How do we…" at bounding box center [416, 204] width 195 height 41
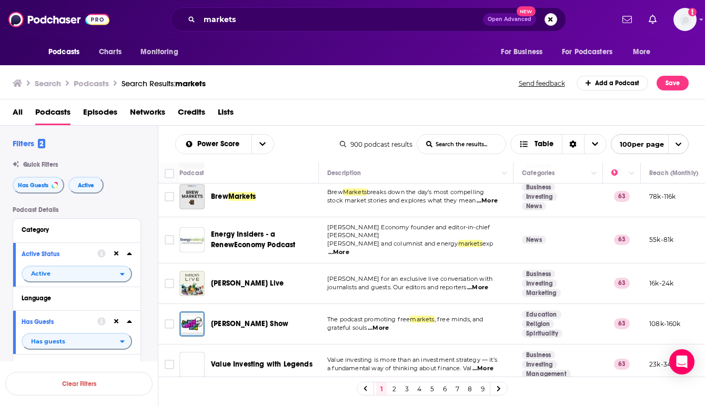
scroll to position [2169, 0]
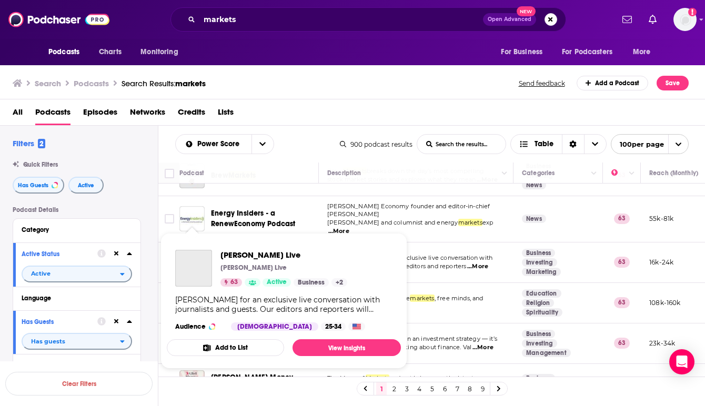
click at [193, 233] on span "Barron's Live Barron's Live 63 Active Business + 2 Join Barron’s for an exclusi…" at bounding box center [284, 301] width 234 height 136
click at [192, 261] on img "Barron's Live" at bounding box center [193, 268] width 37 height 37
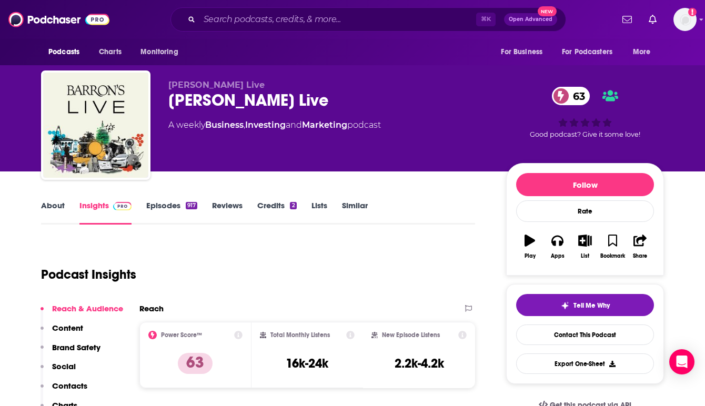
click at [361, 278] on div "Podcast Insights" at bounding box center [254, 269] width 426 height 54
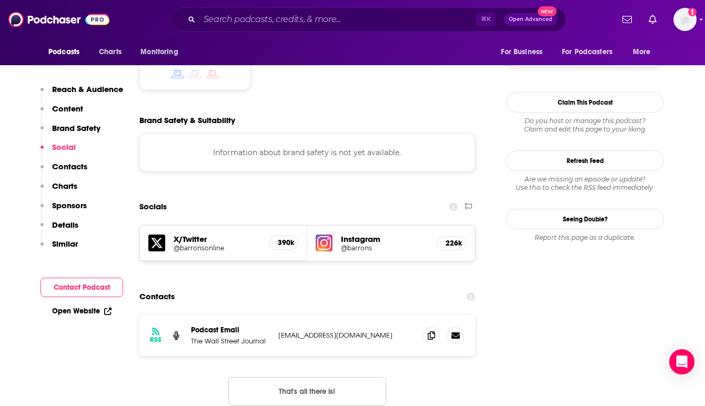
scroll to position [863, 0]
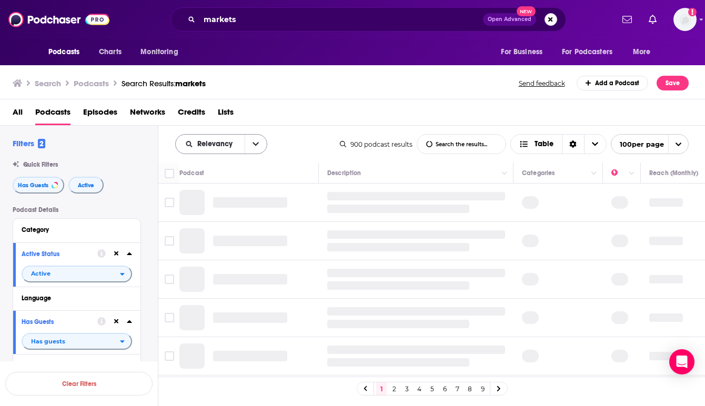
click at [255, 142] on icon "open menu" at bounding box center [256, 144] width 6 height 7
click at [220, 231] on span "Power Score" at bounding box center [228, 234] width 62 height 6
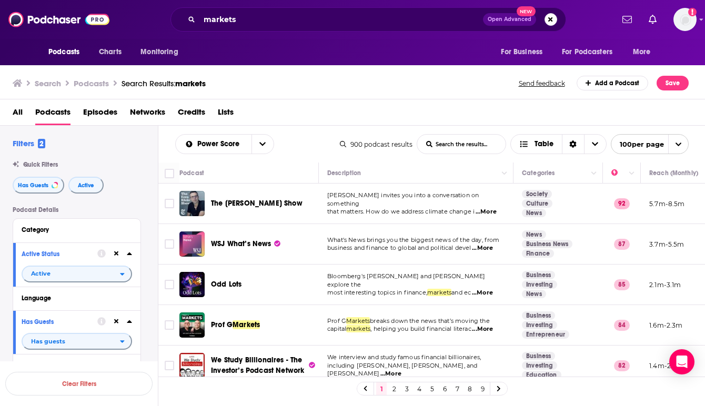
click at [318, 205] on div "The [PERSON_NAME] Show" at bounding box center [266, 203] width 110 height 11
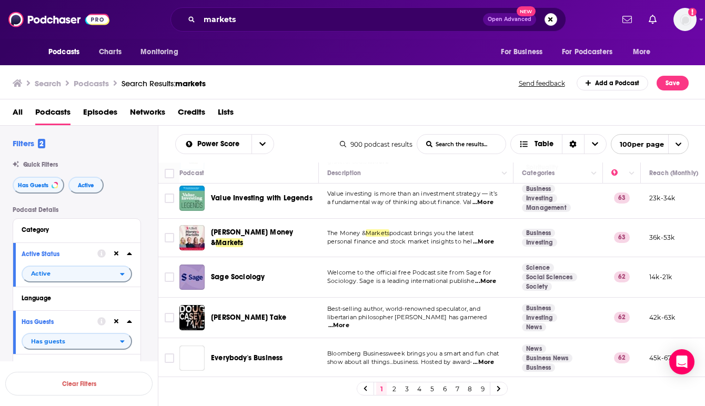
scroll to position [2317, 0]
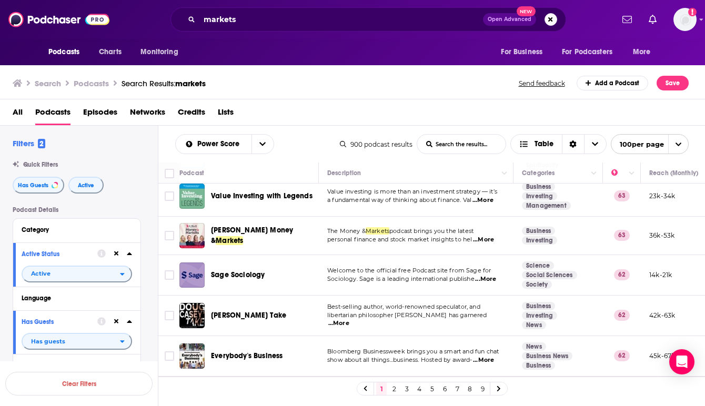
click at [319, 263] on div "Sage Sociology" at bounding box center [266, 275] width 110 height 25
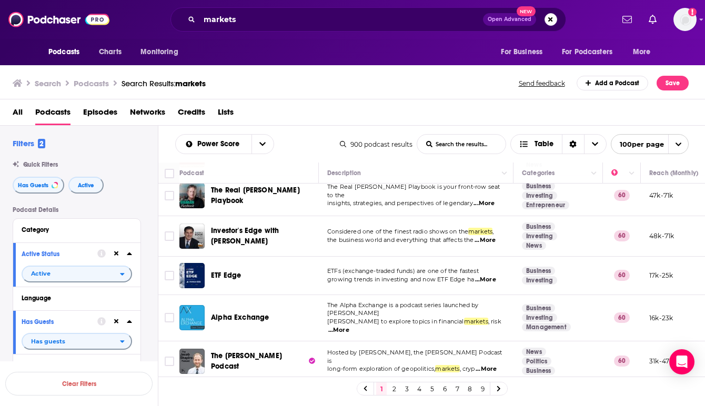
scroll to position [3011, 0]
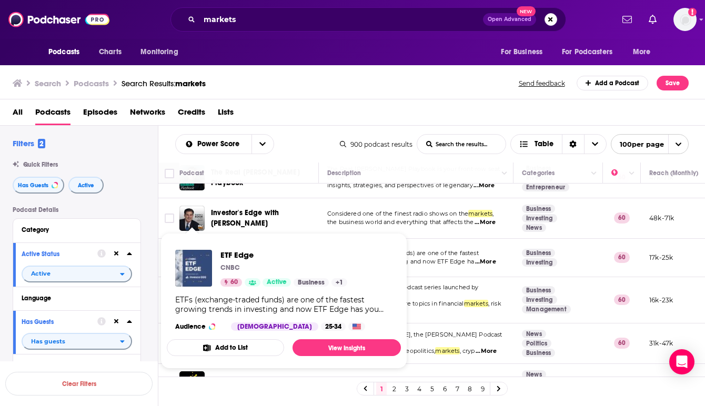
click at [193, 255] on img "ETF Edge" at bounding box center [193, 268] width 37 height 37
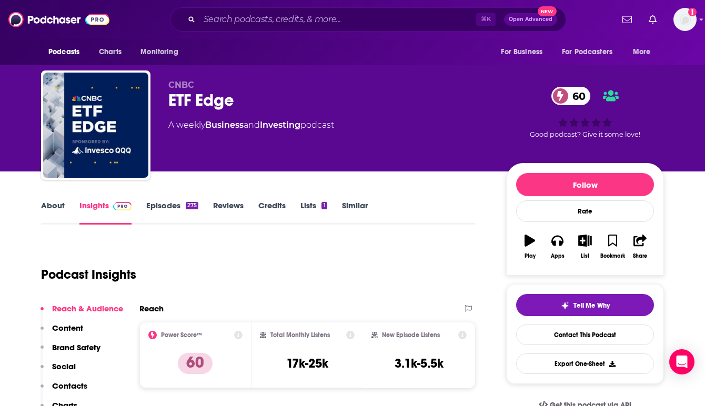
click at [302, 259] on div "Podcast Insights" at bounding box center [254, 269] width 426 height 54
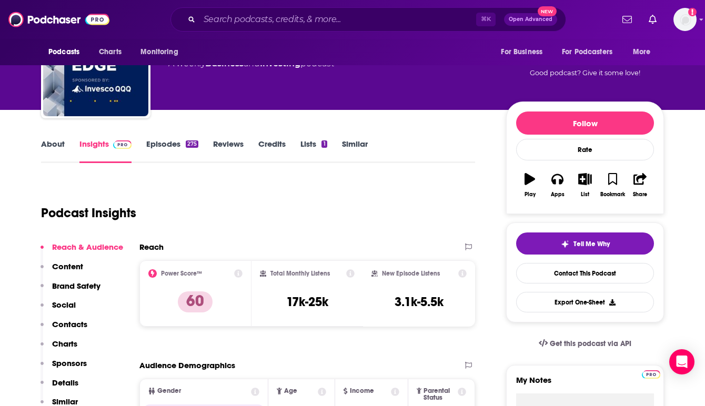
scroll to position [63, 0]
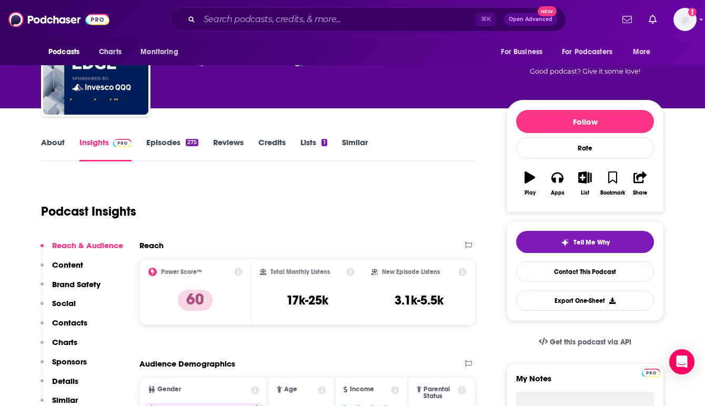
click at [176, 141] on link "Episodes 275" at bounding box center [172, 149] width 52 height 24
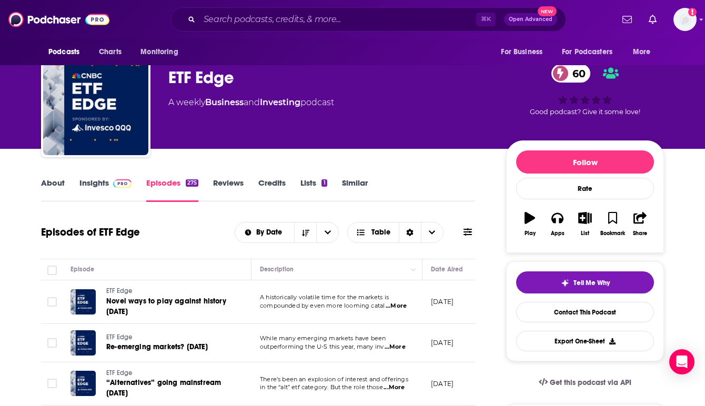
scroll to position [63, 0]
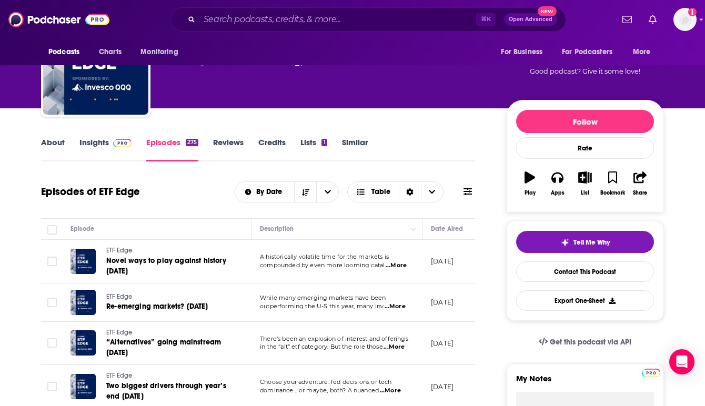
click at [402, 265] on span "...More" at bounding box center [396, 266] width 21 height 8
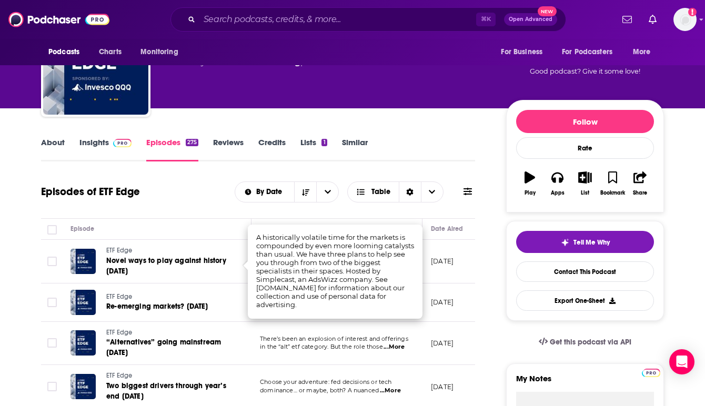
click at [401, 214] on div "Episodes of ETF Edge By Date Table" at bounding box center [258, 198] width 434 height 41
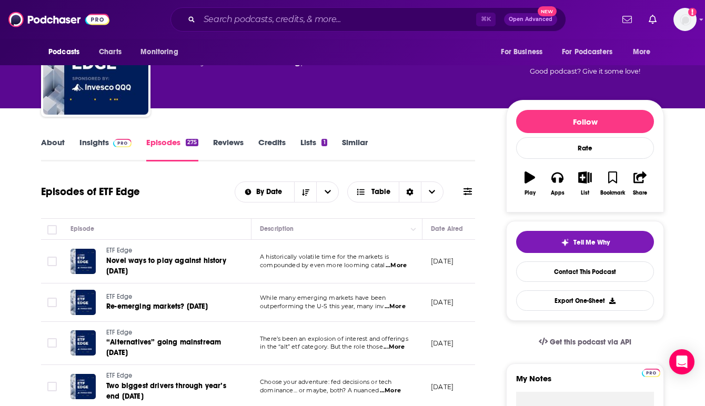
click at [394, 306] on span "...More" at bounding box center [395, 307] width 21 height 8
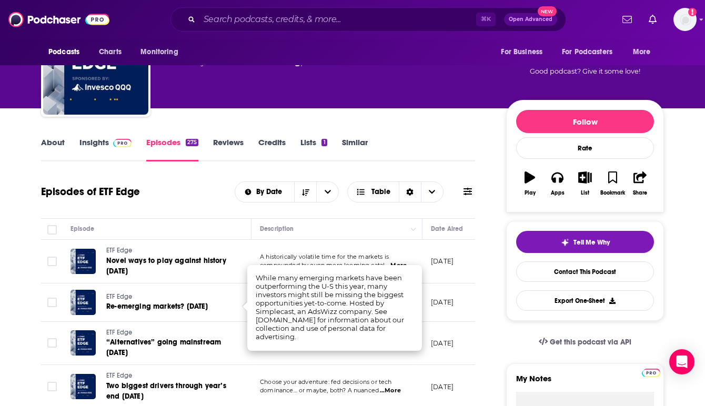
click at [345, 215] on div "Episodes of ETF Edge By Date Table" at bounding box center [258, 198] width 434 height 41
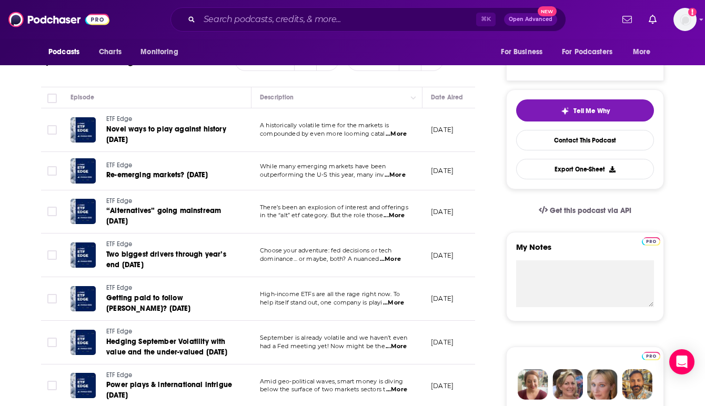
scroll to position [211, 0]
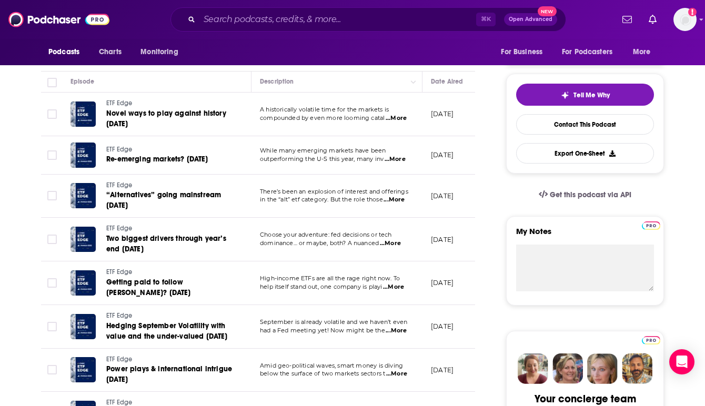
click at [397, 201] on span "...More" at bounding box center [394, 200] width 21 height 8
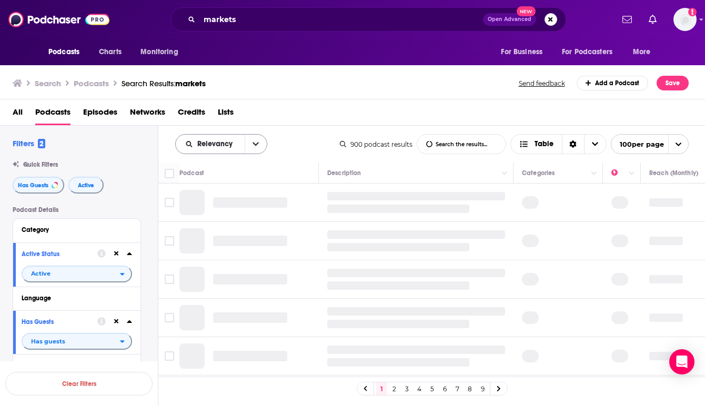
click at [250, 145] on button "open menu" at bounding box center [256, 144] width 22 height 19
click at [218, 231] on span "Power Score" at bounding box center [228, 234] width 62 height 6
click at [317, 235] on td at bounding box center [250, 241] width 140 height 38
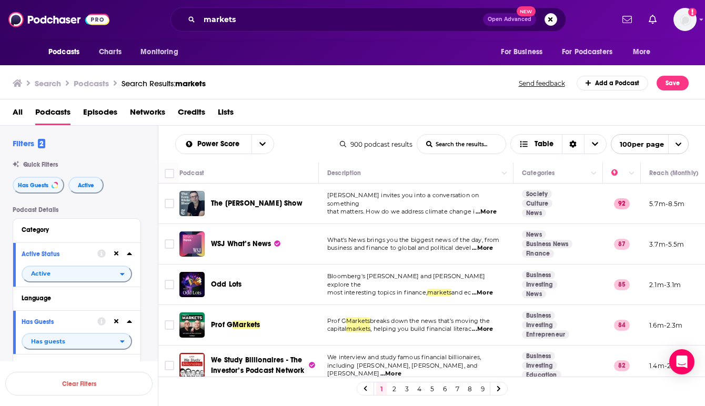
click at [317, 235] on div "WSJ What’s News" at bounding box center [266, 244] width 110 height 25
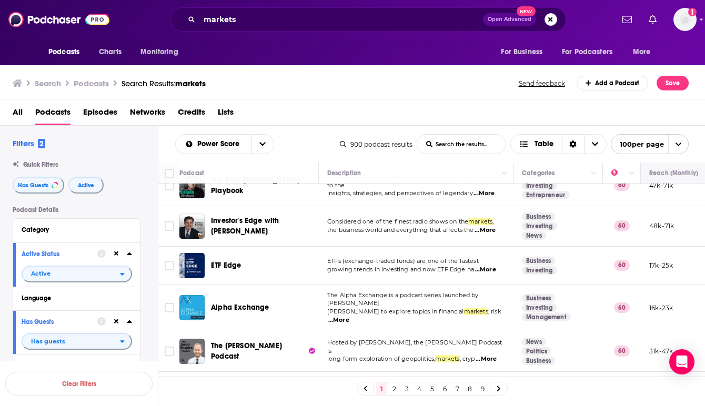
scroll to position [3040, 0]
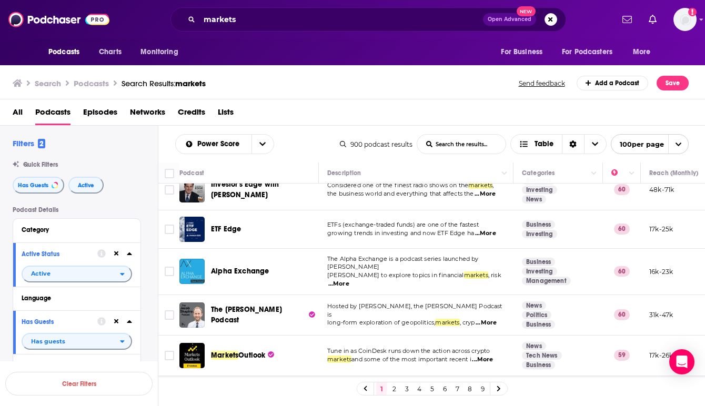
click at [319, 384] on div "Organized Money" at bounding box center [266, 396] width 110 height 25
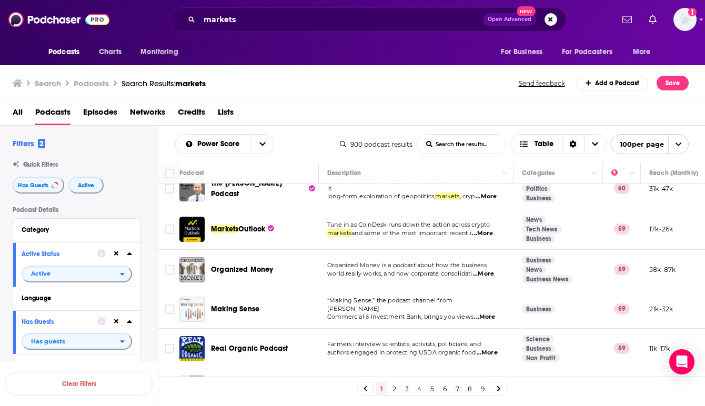
scroll to position [3187, 0]
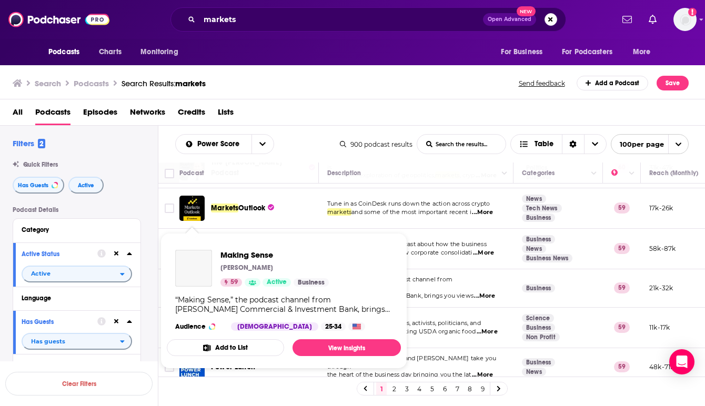
click at [187, 253] on img "Making Sense" at bounding box center [193, 268] width 37 height 37
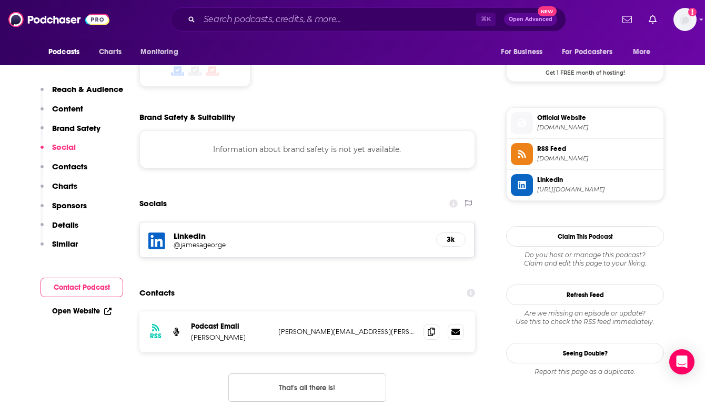
scroll to position [906, 0]
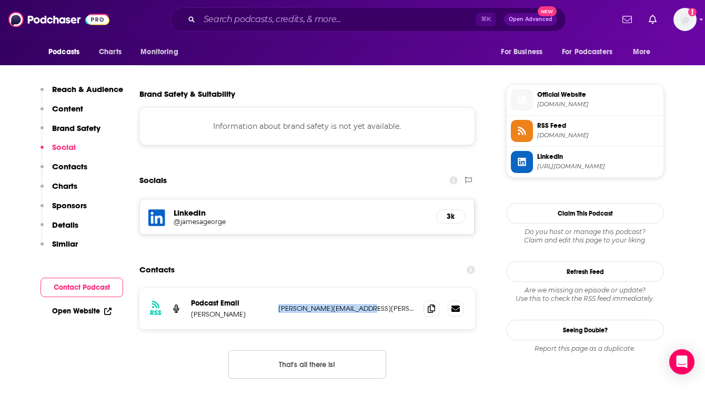
drag, startPoint x: 375, startPoint y: 257, endPoint x: 279, endPoint y: 259, distance: 96.4
click at [279, 304] on p "chris.hogan@jpmchase.com" at bounding box center [347, 308] width 137 height 9
copy p "chris.hogan@jpmchase.com"
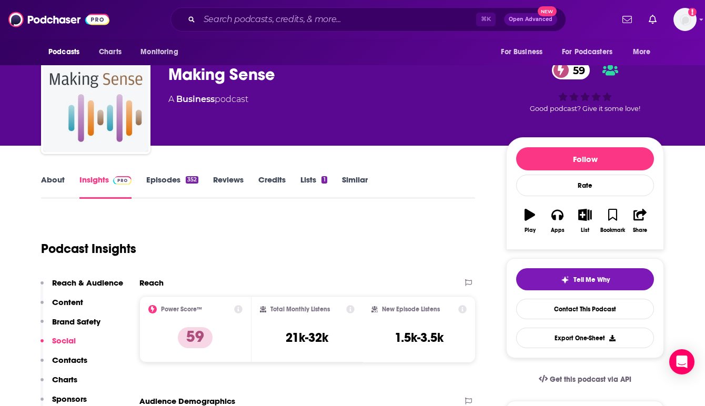
scroll to position [42, 0]
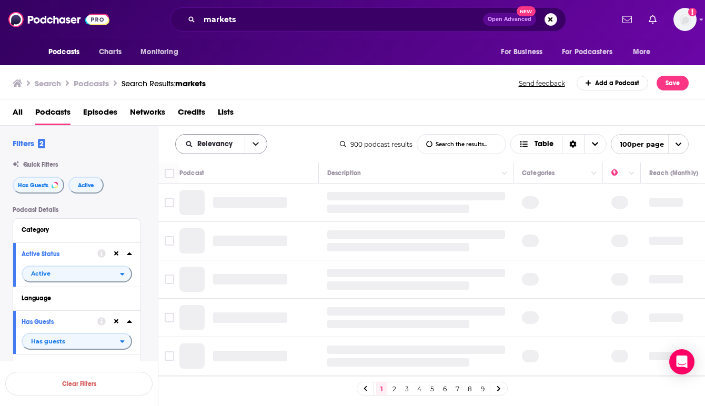
click at [253, 144] on icon "open menu" at bounding box center [256, 144] width 6 height 7
click at [220, 233] on span "Power Score" at bounding box center [228, 234] width 62 height 6
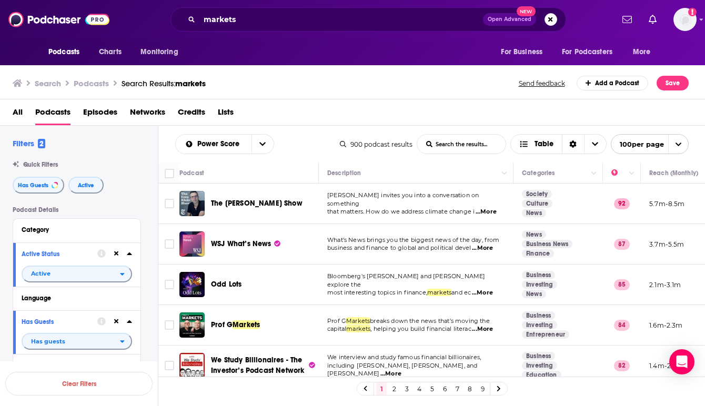
click at [318, 217] on td "The [PERSON_NAME] Show" at bounding box center [250, 204] width 140 height 41
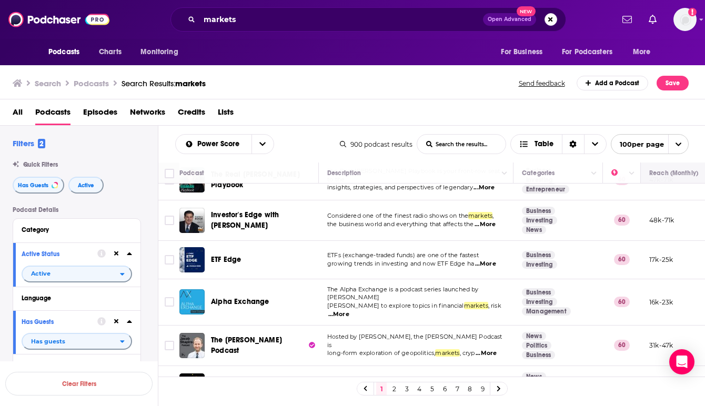
scroll to position [2988, 0]
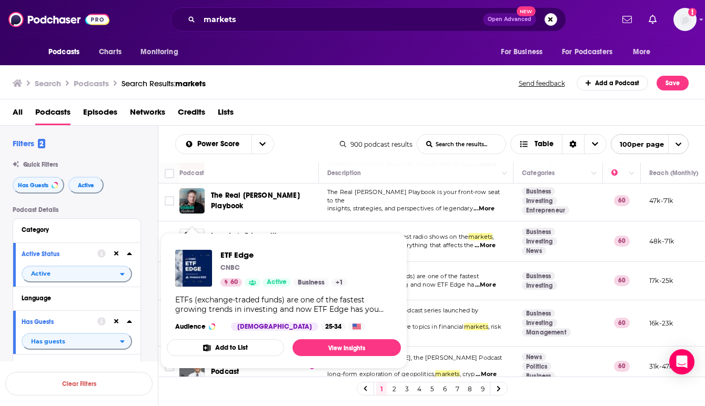
click at [181, 251] on img "ETF Edge" at bounding box center [193, 268] width 37 height 37
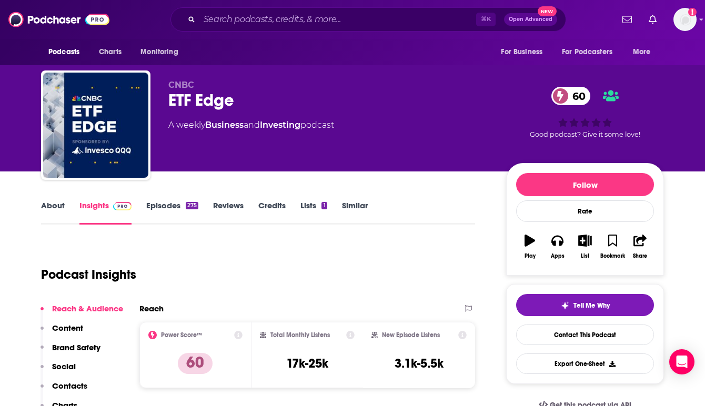
click at [690, 132] on div "CNBC ETF Edge 60 A weekly Business and Investing podcast 60 Good podcast? Give …" at bounding box center [352, 86] width 705 height 172
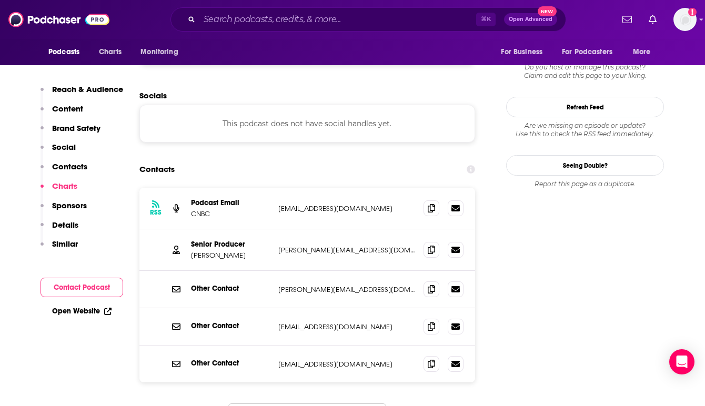
scroll to position [958, 0]
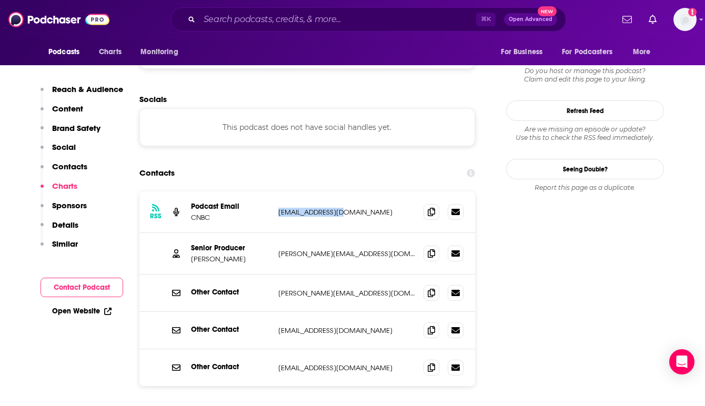
drag, startPoint x: 351, startPoint y: 162, endPoint x: 277, endPoint y: 162, distance: 73.7
click at [277, 192] on div "RSS Podcast Email CNBC podcasts@cnbc.com podcasts@cnbc.com" at bounding box center [308, 213] width 336 height 42
copy p "podcasts@cnbc.com"
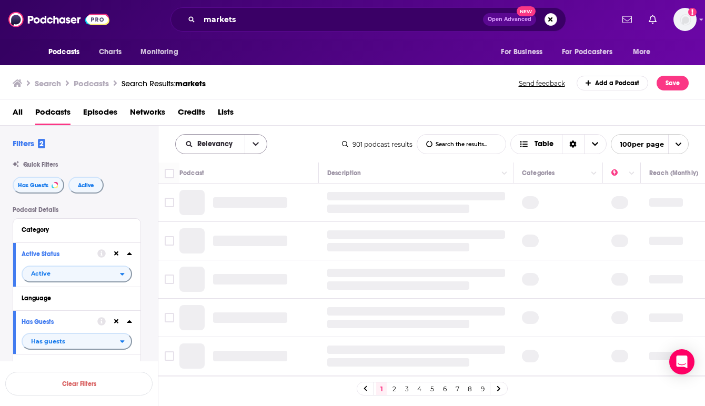
click at [255, 145] on icon "open menu" at bounding box center [256, 145] width 6 height 4
click at [208, 228] on div "Power Score" at bounding box center [221, 234] width 92 height 18
click at [320, 201] on td at bounding box center [416, 203] width 195 height 38
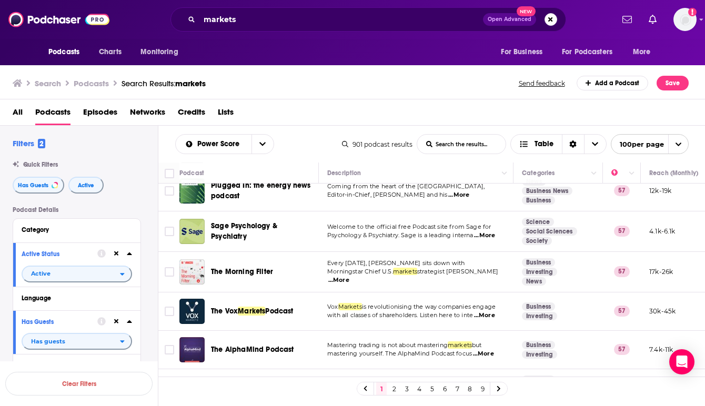
scroll to position [3806, 0]
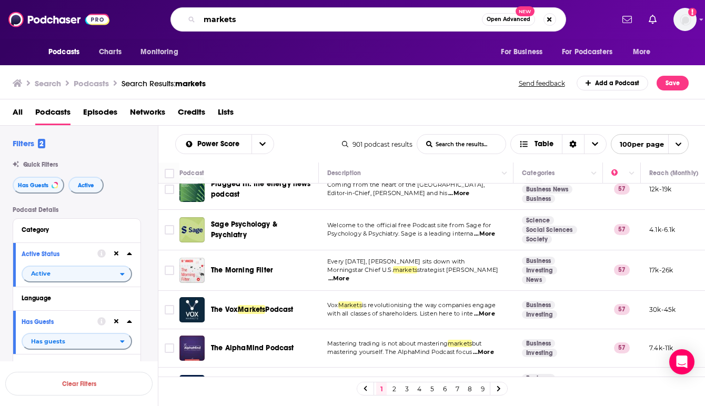
drag, startPoint x: 240, startPoint y: 19, endPoint x: 154, endPoint y: 16, distance: 86.4
click at [154, 16] on div "markets Open Advanced New" at bounding box center [368, 19] width 490 height 24
type input "ETF"
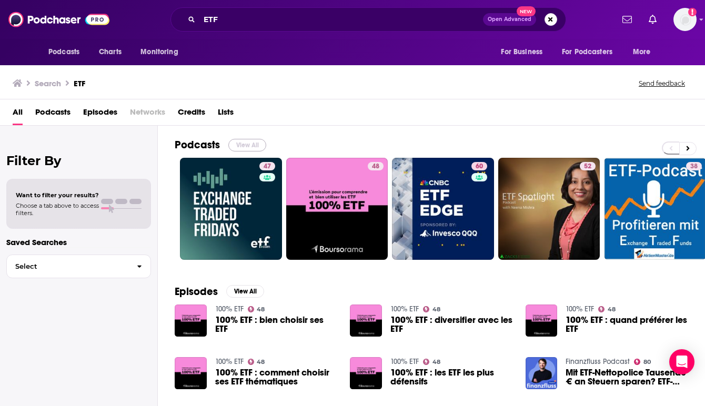
click at [248, 147] on button "View All" at bounding box center [247, 145] width 38 height 13
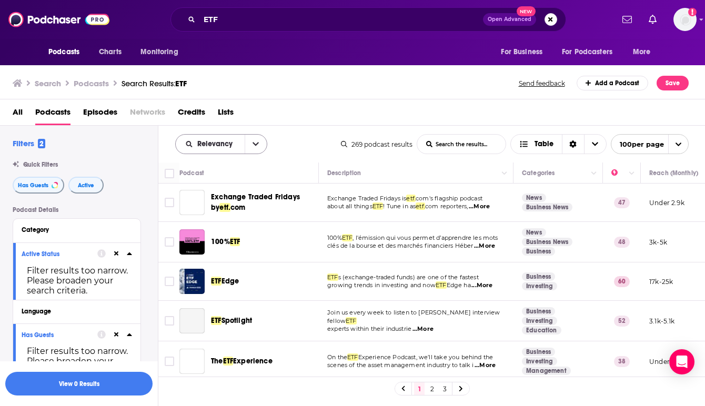
click at [256, 145] on icon "open menu" at bounding box center [256, 145] width 6 height 4
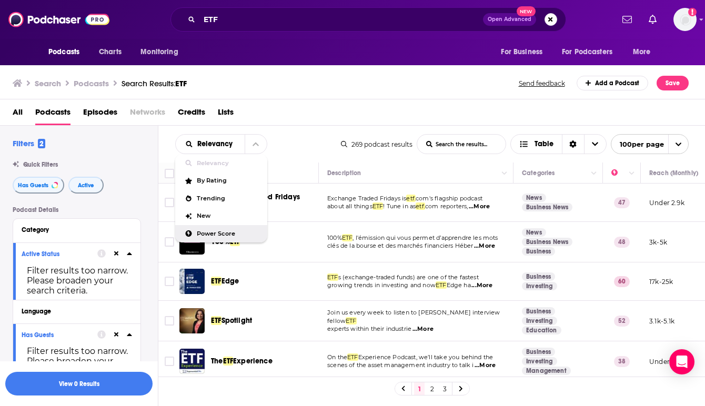
click at [222, 227] on div "Power Score" at bounding box center [221, 234] width 92 height 18
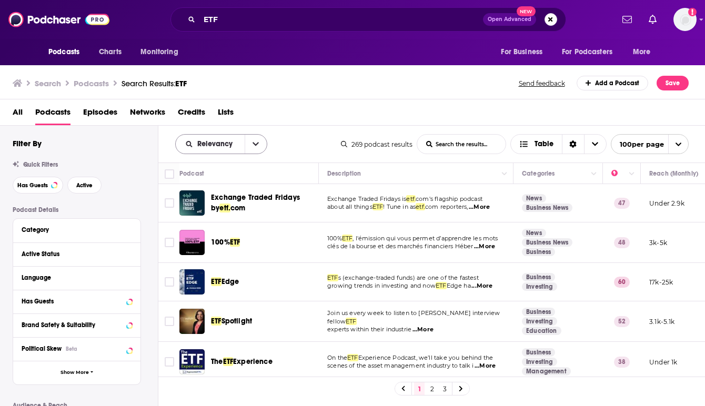
click at [252, 145] on button "open menu" at bounding box center [256, 144] width 22 height 19
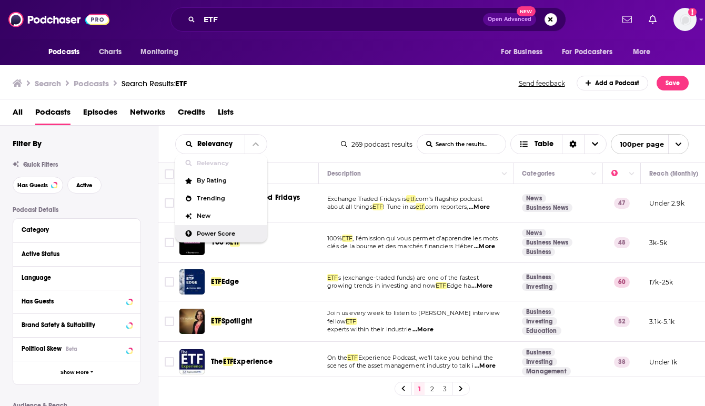
click at [216, 234] on span "Power Score" at bounding box center [228, 234] width 62 height 6
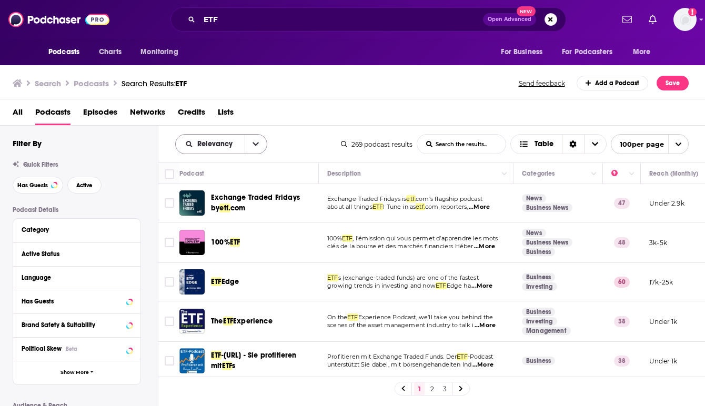
click at [251, 142] on button "open menu" at bounding box center [256, 144] width 22 height 19
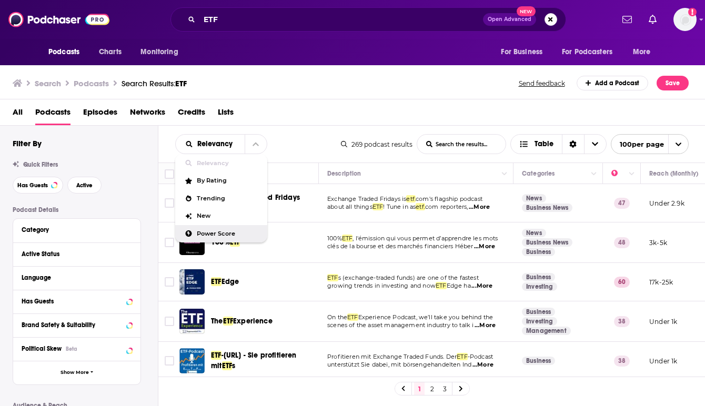
click at [218, 232] on span "Power Score" at bounding box center [228, 234] width 62 height 6
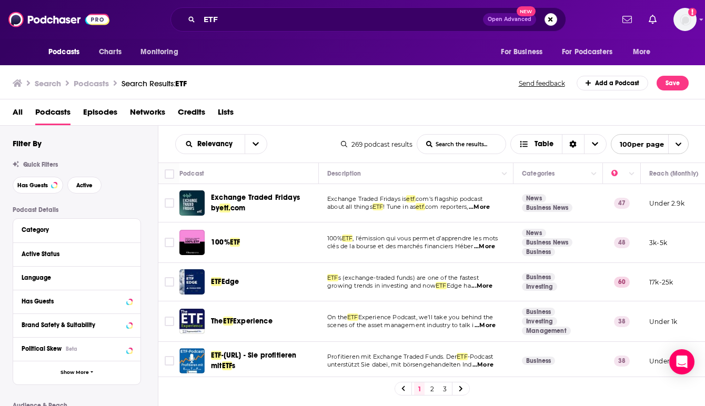
click at [319, 269] on td "ETF Edge" at bounding box center [250, 282] width 140 height 38
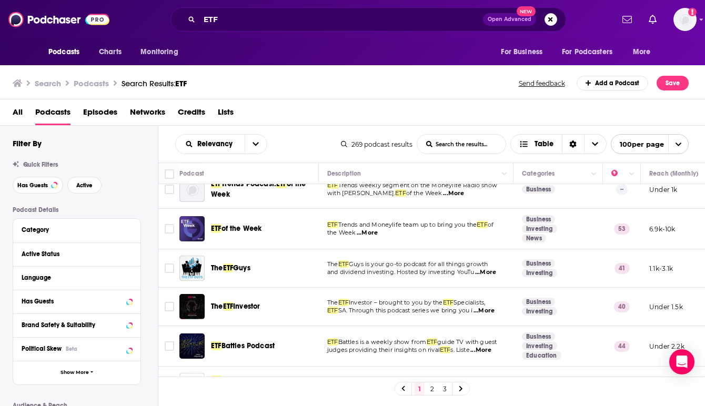
scroll to position [379, 0]
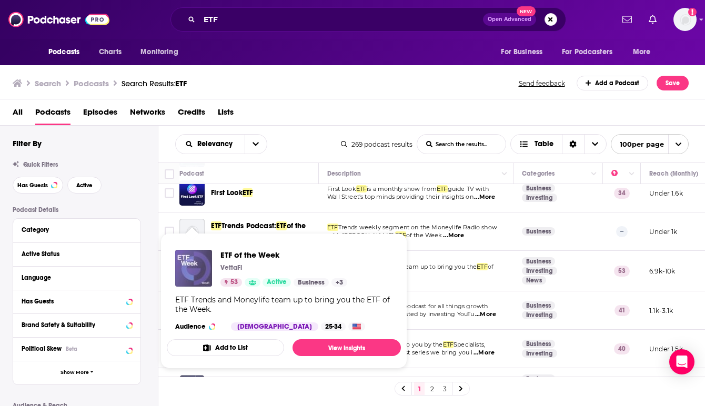
click at [187, 254] on img "ETF of the Week" at bounding box center [193, 268] width 37 height 37
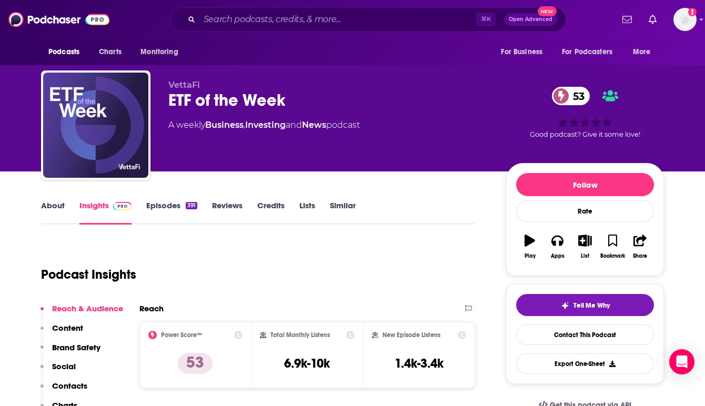
click at [247, 272] on div "Podcast Insights" at bounding box center [254, 269] width 426 height 54
click at [167, 203] on link "Episodes 391" at bounding box center [171, 213] width 51 height 24
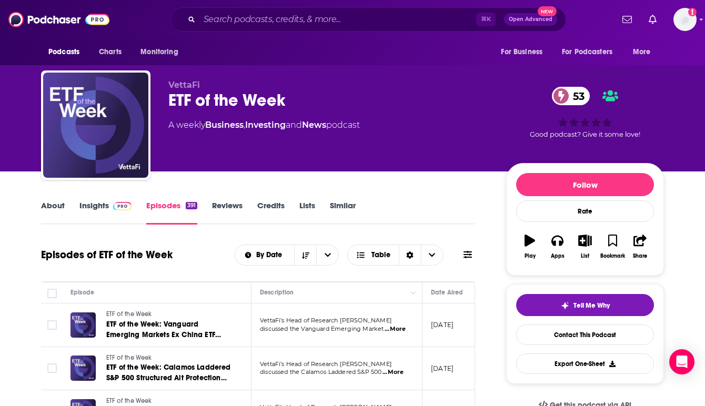
click at [392, 327] on span "...More" at bounding box center [395, 329] width 21 height 8
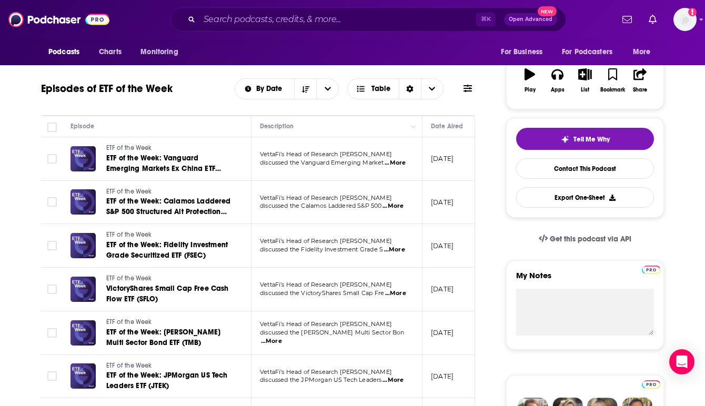
scroll to position [168, 0]
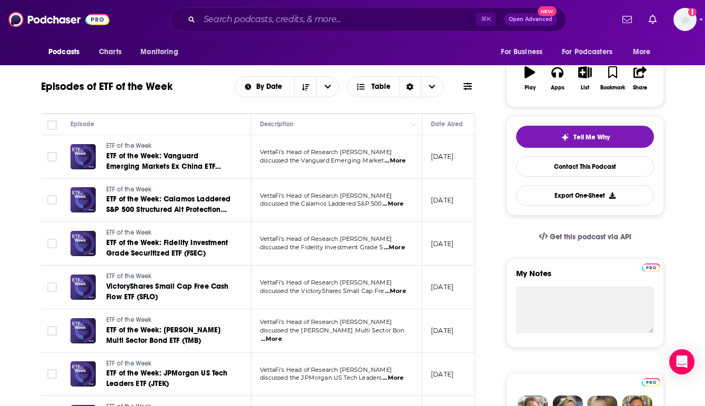
click at [396, 205] on span "...More" at bounding box center [393, 204] width 21 height 8
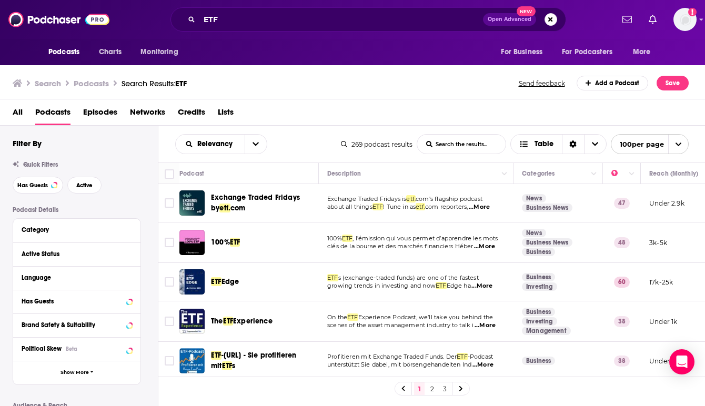
click at [320, 258] on td "100% ETF , l'émission qui vous permet d’apprendre les mots clés de la bourse et…" at bounding box center [416, 243] width 195 height 41
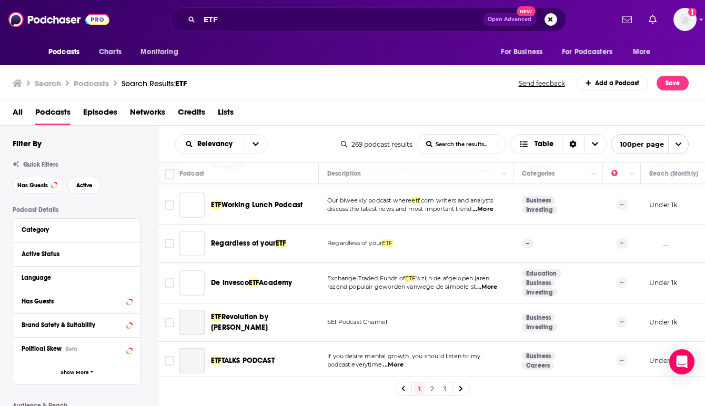
scroll to position [1432, 0]
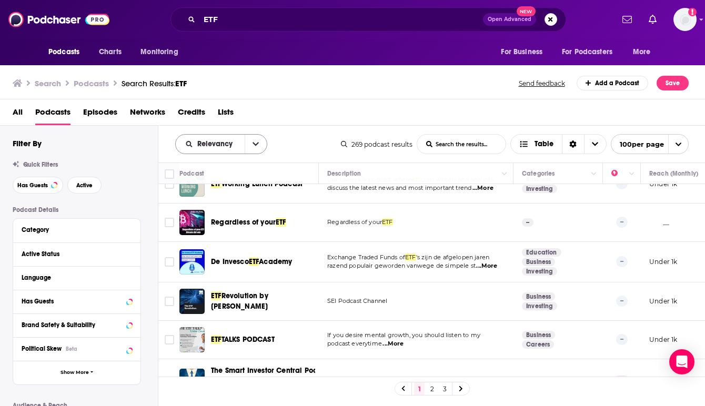
click at [256, 141] on icon "open menu" at bounding box center [256, 144] width 6 height 7
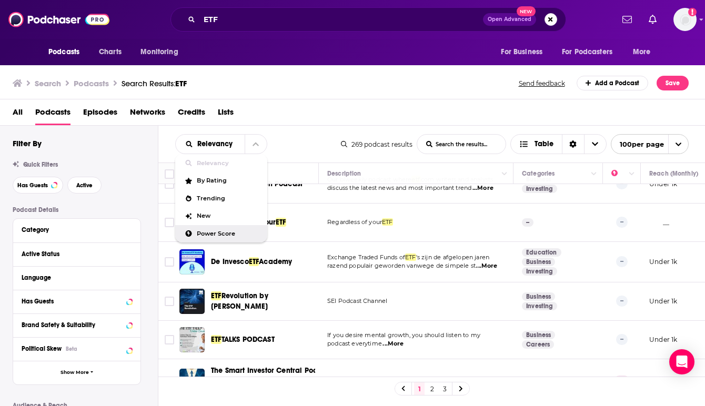
click at [224, 236] on span "Power Score" at bounding box center [228, 234] width 62 height 6
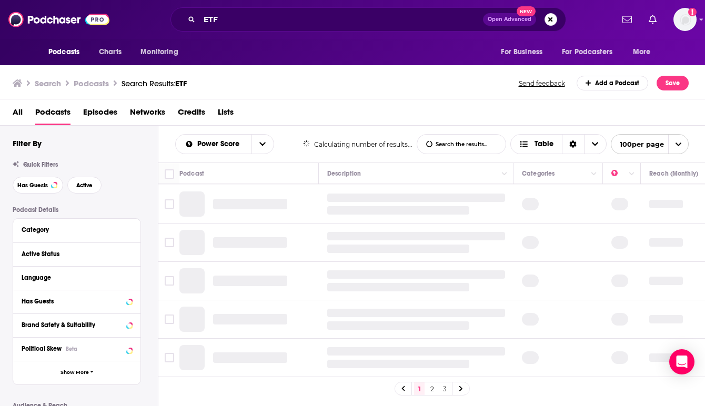
scroll to position [768, 0]
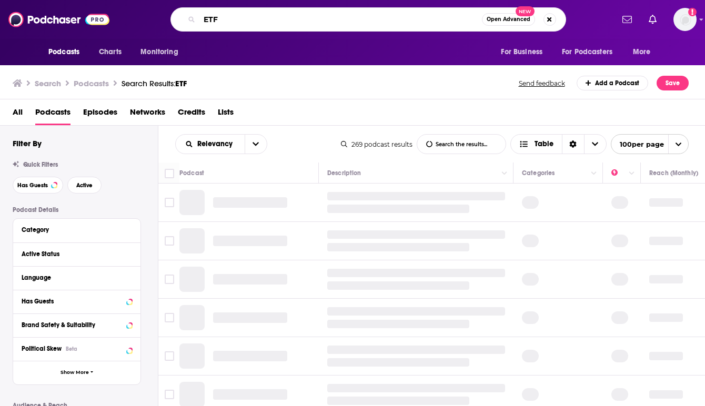
drag, startPoint x: 236, startPoint y: 19, endPoint x: 196, endPoint y: 18, distance: 40.0
click at [196, 18] on div "ETF Open Advanced New" at bounding box center [369, 19] width 396 height 24
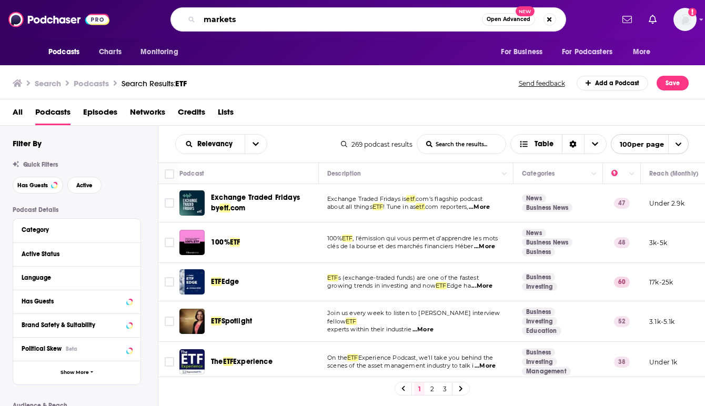
type input "markets"
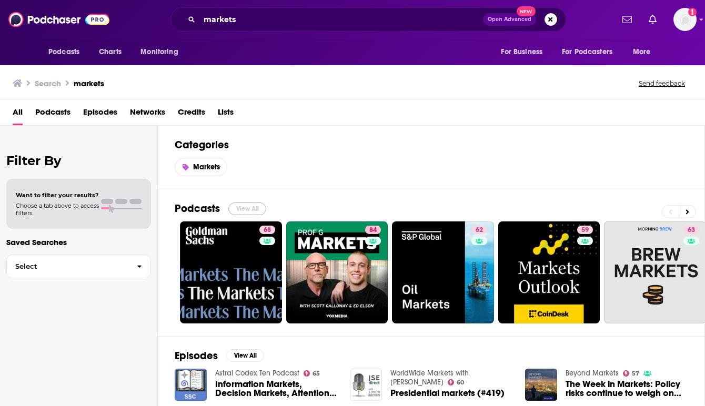
click at [242, 209] on button "View All" at bounding box center [247, 209] width 38 height 13
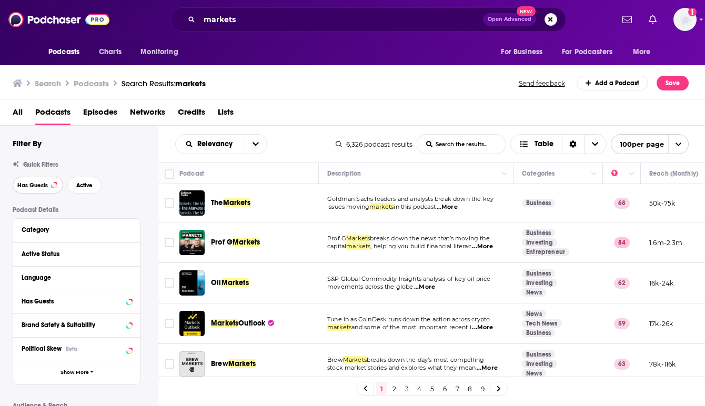
click at [31, 186] on span "Has Guests" at bounding box center [32, 186] width 31 height 6
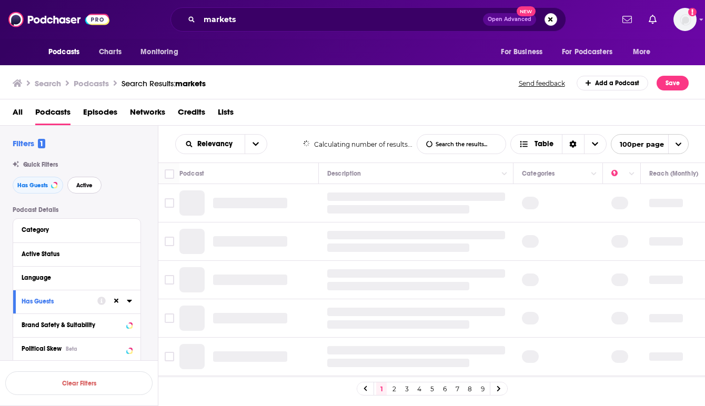
click at [76, 187] on span "Active" at bounding box center [84, 186] width 16 height 6
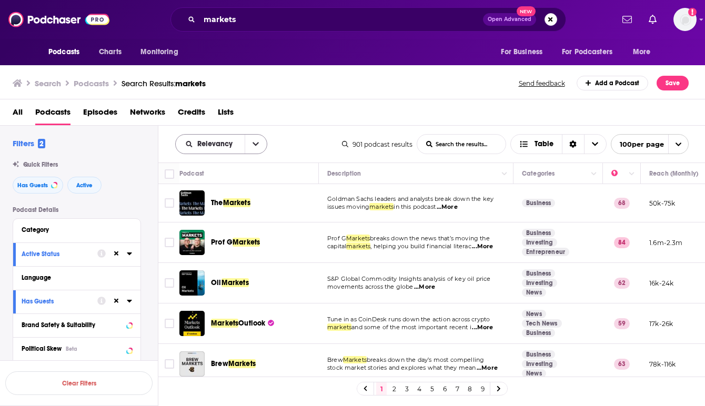
click at [255, 141] on icon "open menu" at bounding box center [256, 144] width 6 height 7
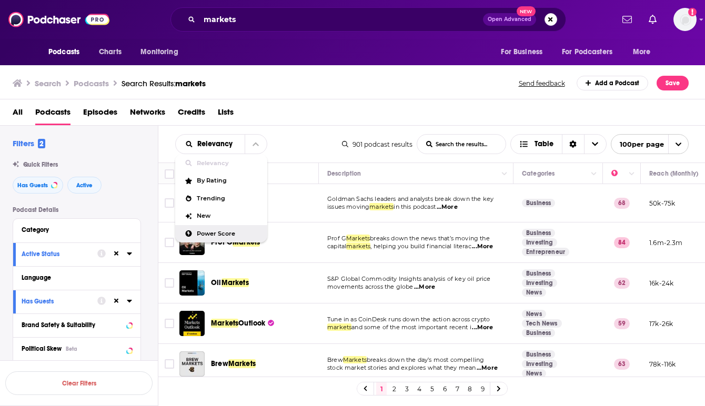
click at [209, 234] on span "Power Score" at bounding box center [228, 234] width 62 height 6
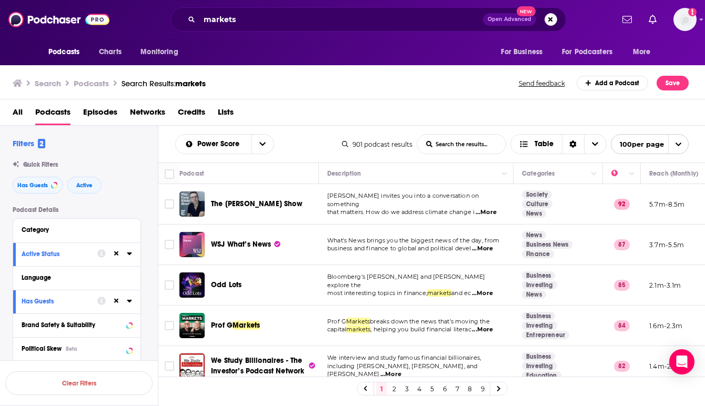
click at [394, 389] on link "2" at bounding box center [394, 389] width 11 height 13
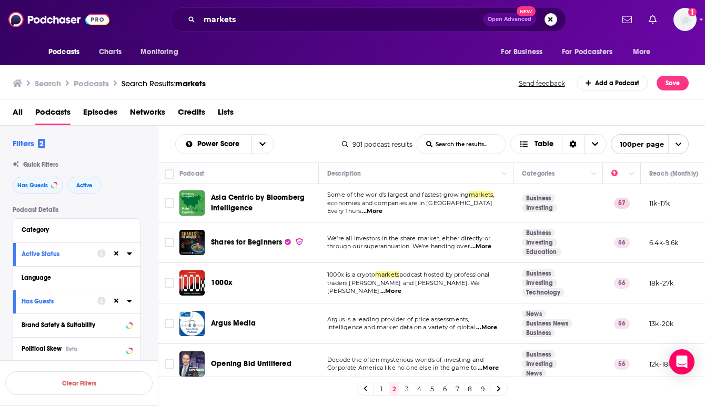
click at [316, 298] on td "1000x" at bounding box center [250, 283] width 140 height 41
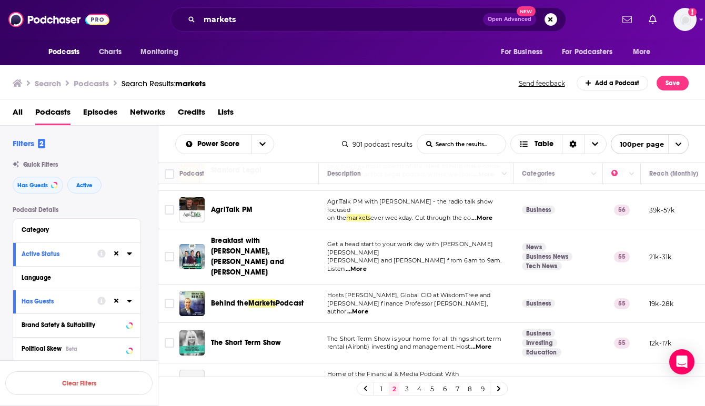
scroll to position [295, 0]
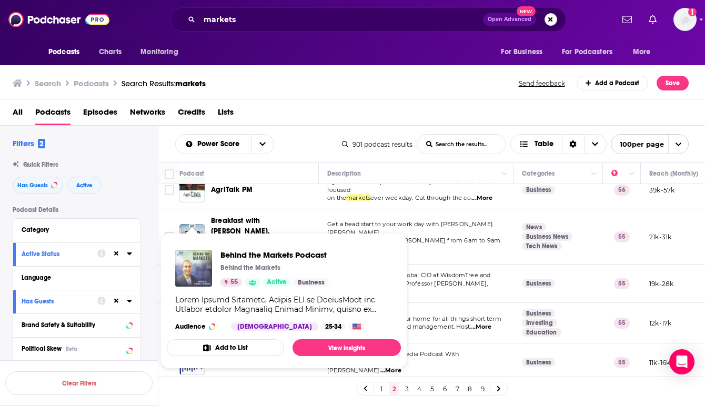
click at [198, 269] on img "Behind the Markets Podcast" at bounding box center [193, 268] width 37 height 37
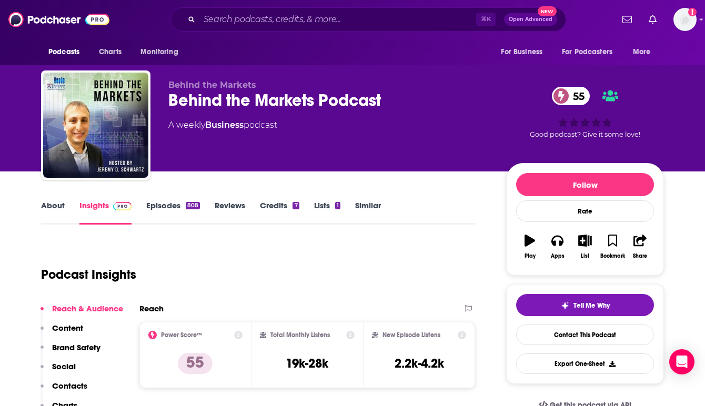
click at [315, 256] on div "Podcast Insights" at bounding box center [254, 269] width 426 height 54
click at [165, 203] on link "Episodes 808" at bounding box center [173, 213] width 54 height 24
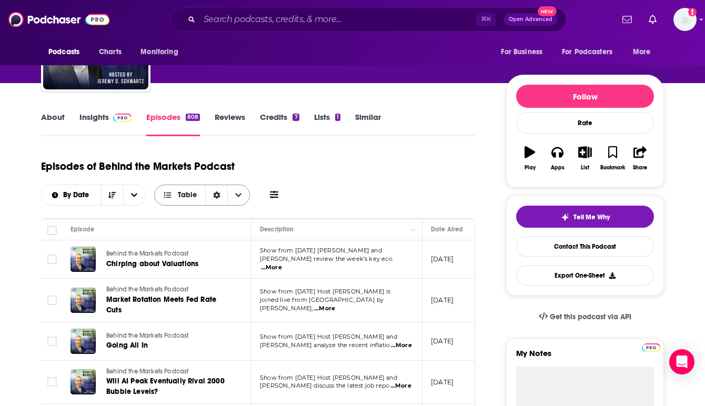
scroll to position [84, 0]
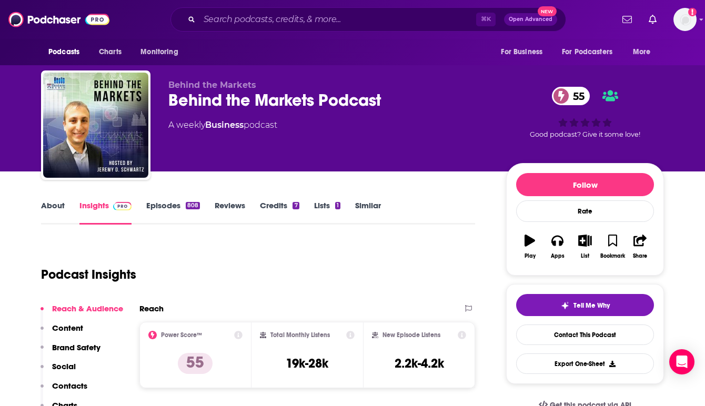
click at [689, 79] on div "Behind the Markets Behind the Markets Podcast 55 A weekly Business podcast 55 G…" at bounding box center [353, 86] width 674 height 172
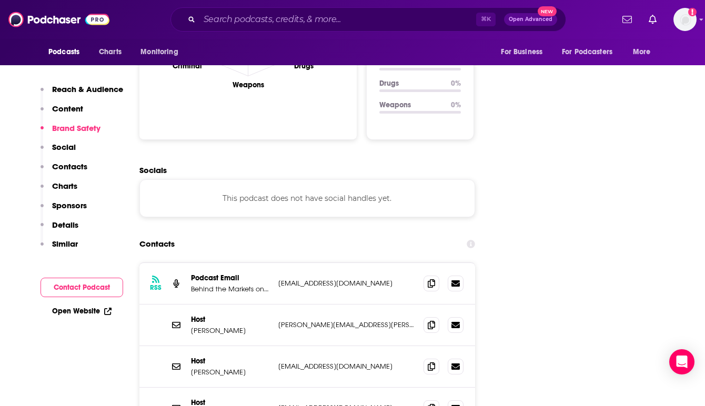
scroll to position [1144, 0]
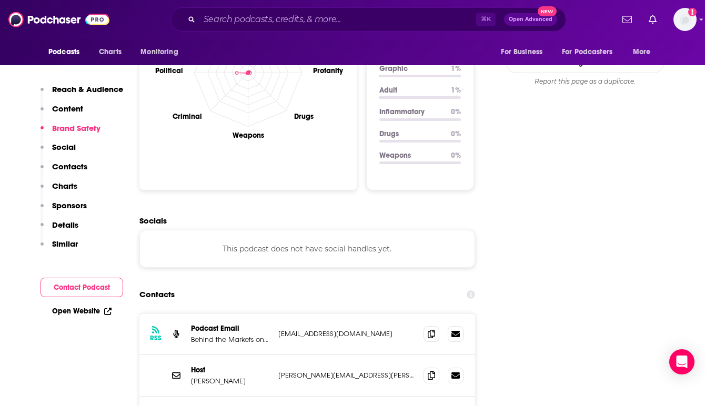
scroll to position [1097, 0]
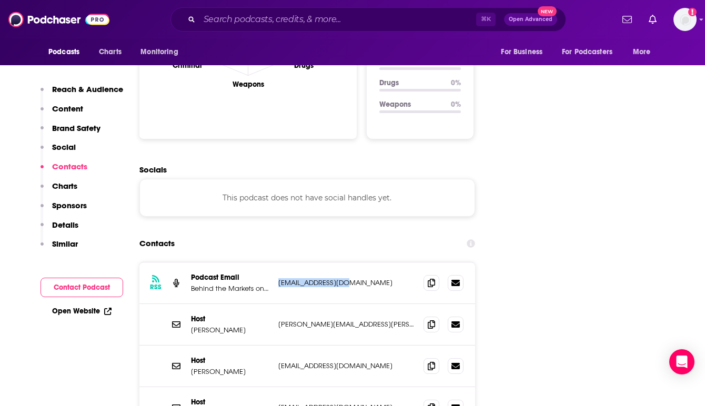
drag, startPoint x: 361, startPoint y: 223, endPoint x: 276, endPoint y: 223, distance: 84.2
click at [276, 263] on div "RSS Podcast Email Behind the Markets on [PERSON_NAME] Business Radio [EMAIL_ADD…" at bounding box center [308, 284] width 336 height 42
copy p "[EMAIL_ADDRESS][DOMAIN_NAME]"
click at [371, 263] on div "RSS Podcast Email Behind the Markets on [PERSON_NAME] Business Radio [EMAIL_ADD…" at bounding box center [308, 284] width 336 height 42
drag, startPoint x: 349, startPoint y: 222, endPoint x: 276, endPoint y: 223, distance: 72.7
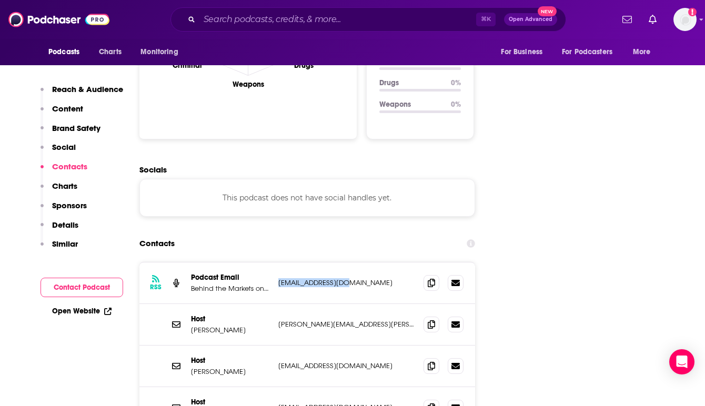
click at [276, 263] on div "RSS Podcast Email Behind the Markets on [PERSON_NAME] Business Radio [EMAIL_ADD…" at bounding box center [308, 284] width 336 height 42
copy p "[EMAIL_ADDRESS][DOMAIN_NAME]"
drag, startPoint x: 369, startPoint y: 265, endPoint x: 277, endPoint y: 265, distance: 92.1
click at [277, 304] on div "Host [PERSON_NAME] [PERSON_NAME][EMAIL_ADDRESS][PERSON_NAME][DOMAIN_NAME] [PERS…" at bounding box center [308, 325] width 336 height 42
copy p "[PERSON_NAME][EMAIL_ADDRESS][PERSON_NAME][DOMAIN_NAME]"
